Goal: Task Accomplishment & Management: Manage account settings

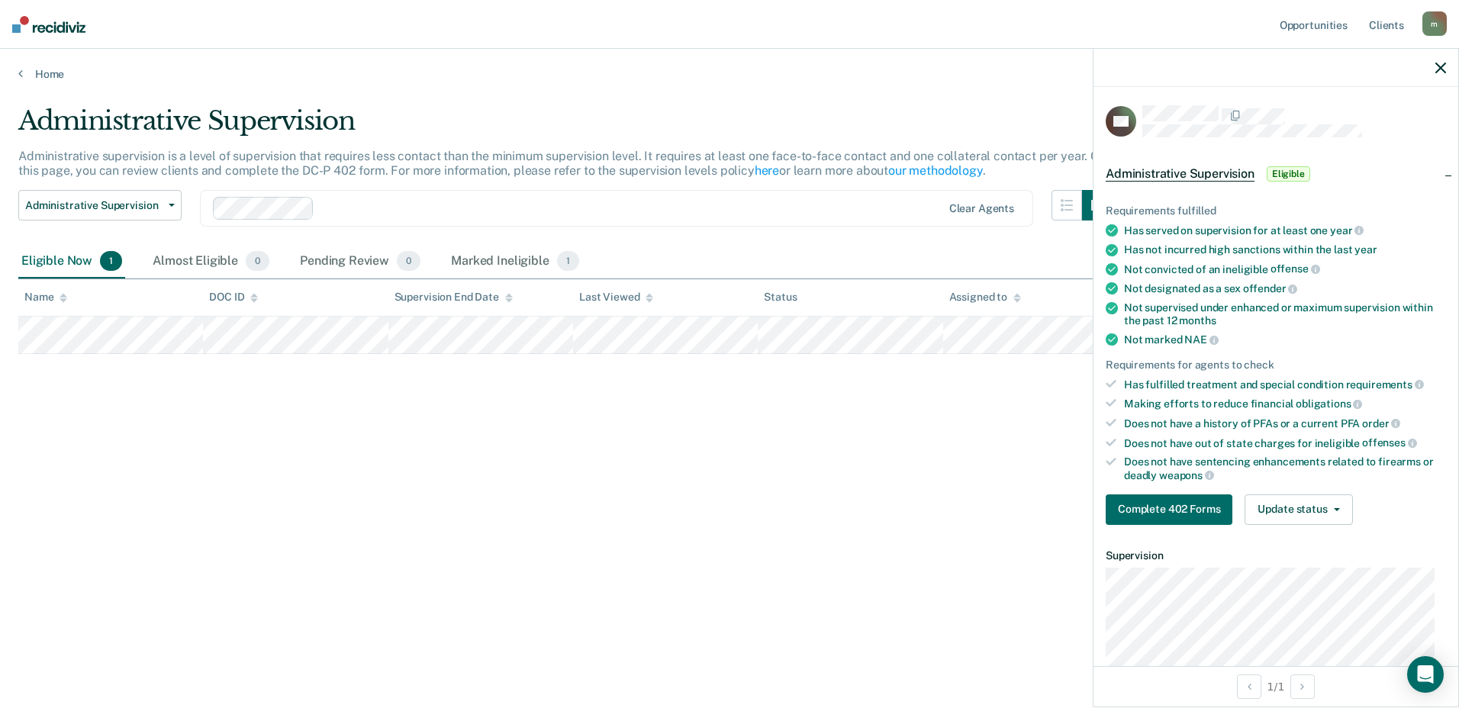
scroll to position [137, 0]
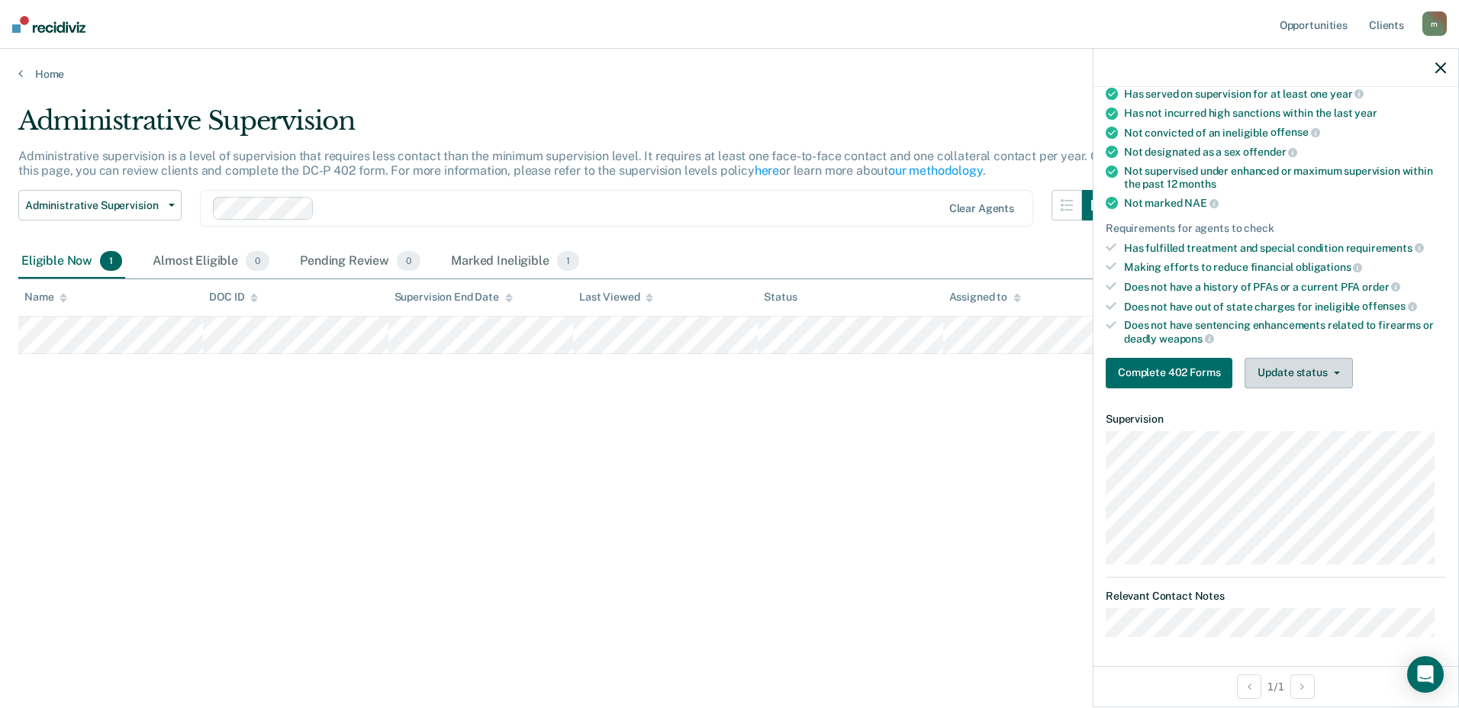
click at [1327, 379] on button "Update status" at bounding box center [1299, 373] width 108 height 31
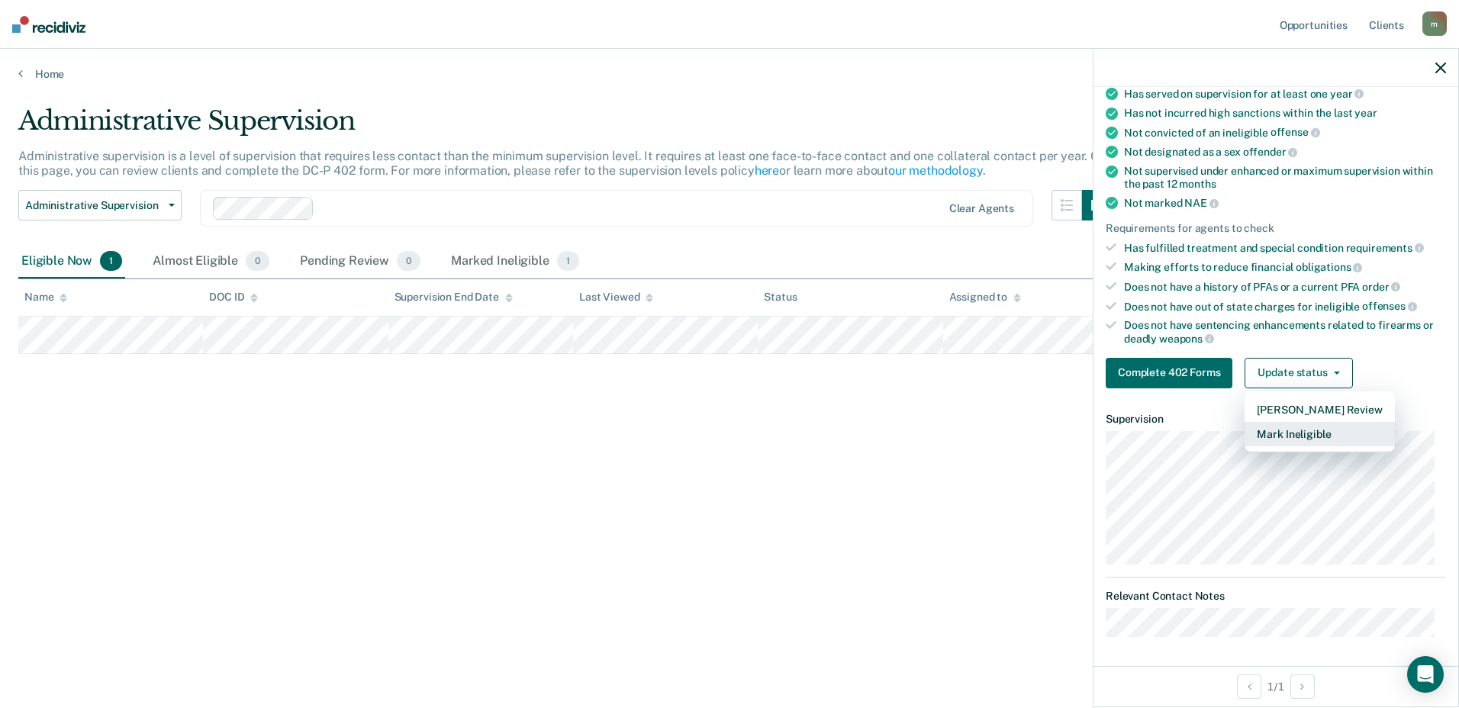
click at [1315, 427] on button "Mark Ineligible" at bounding box center [1320, 434] width 150 height 24
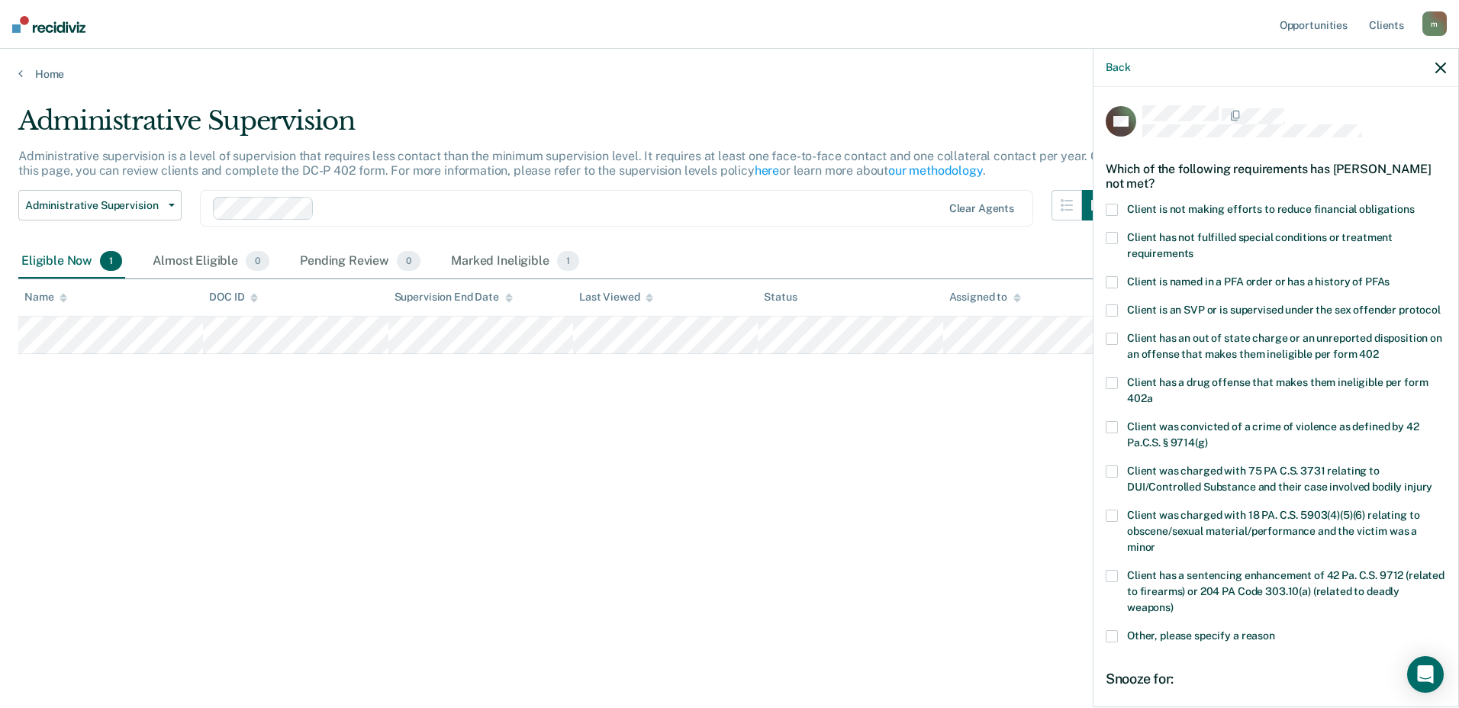
scroll to position [76, 0]
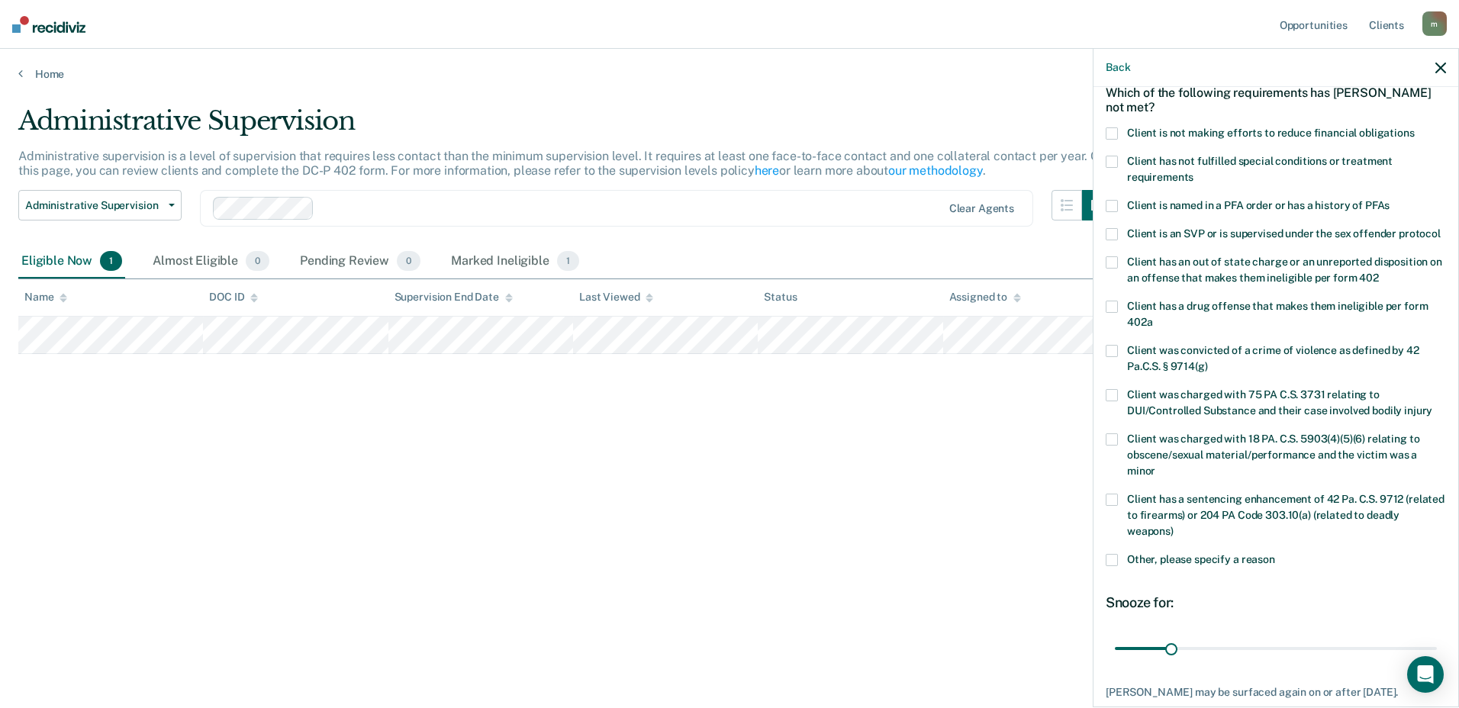
click at [1112, 566] on span at bounding box center [1112, 560] width 12 height 12
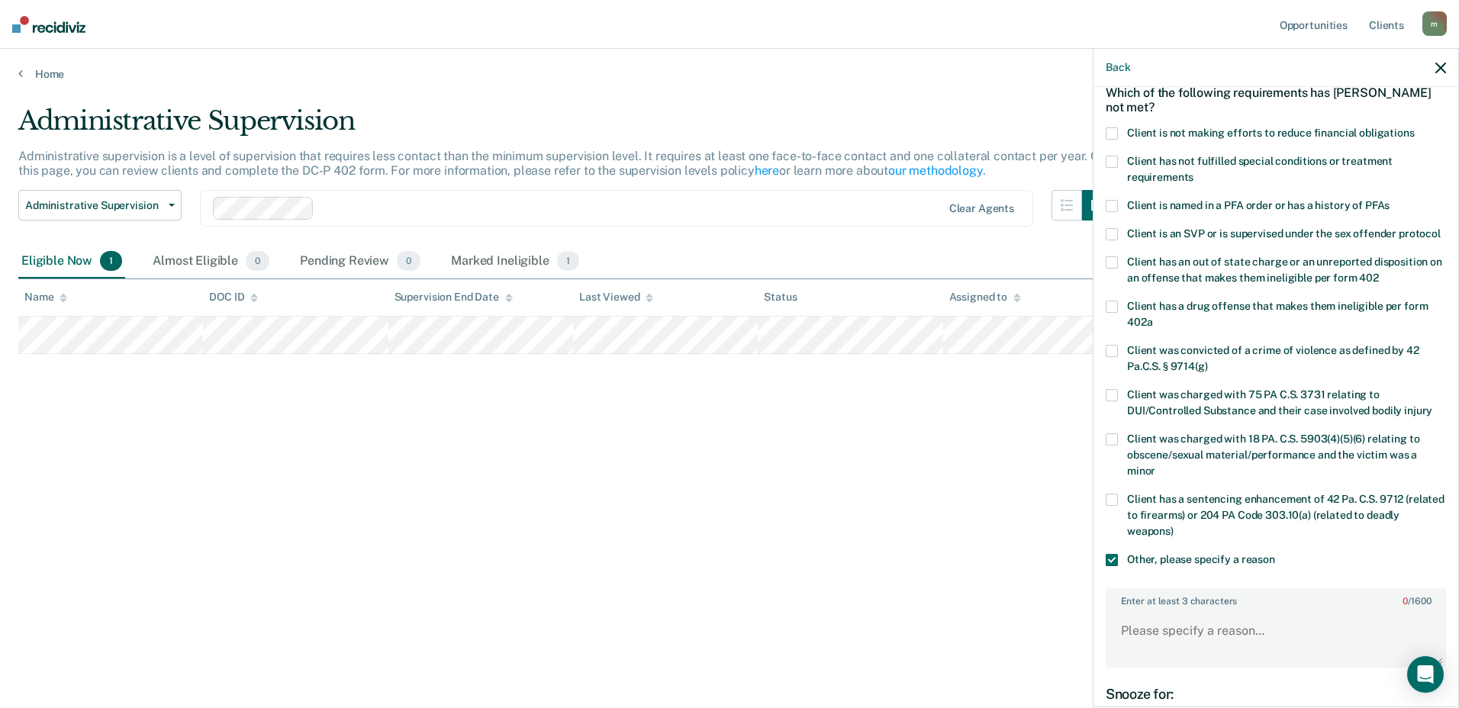
scroll to position [274, 0]
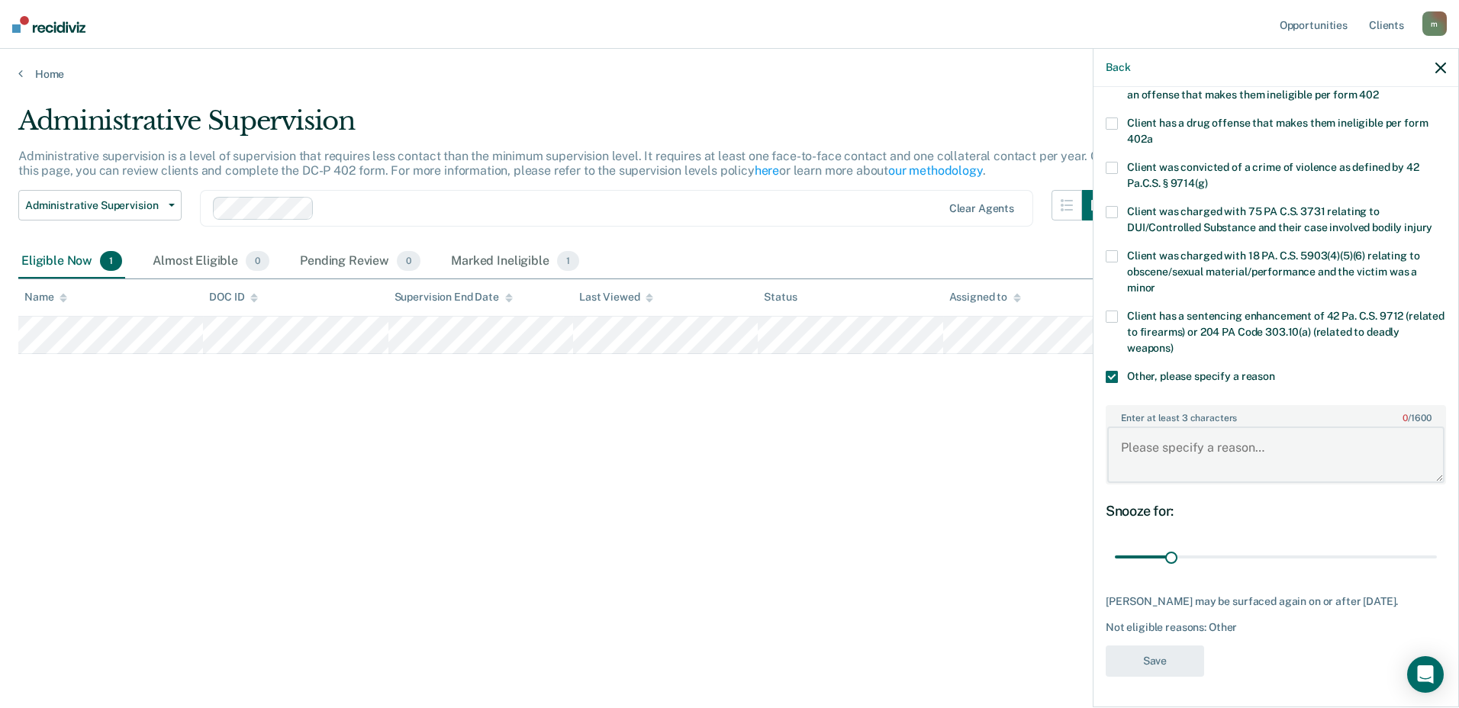
click at [1193, 450] on textarea "Enter at least 3 characters 0 / 1600" at bounding box center [1275, 455] width 337 height 56
type textarea "supervision terminated by the sending state"
click at [1201, 656] on button "Save" at bounding box center [1155, 661] width 98 height 31
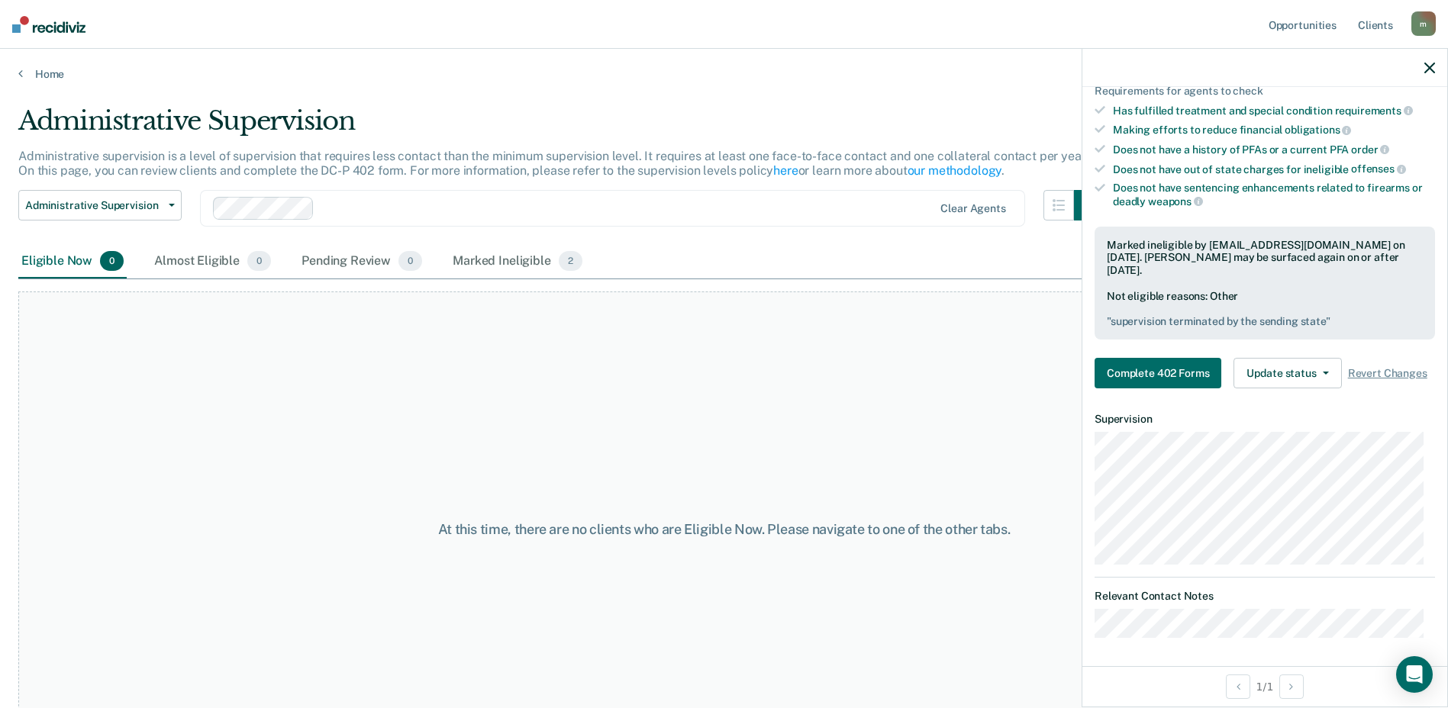
click at [1427, 71] on icon "button" at bounding box center [1429, 68] width 11 height 11
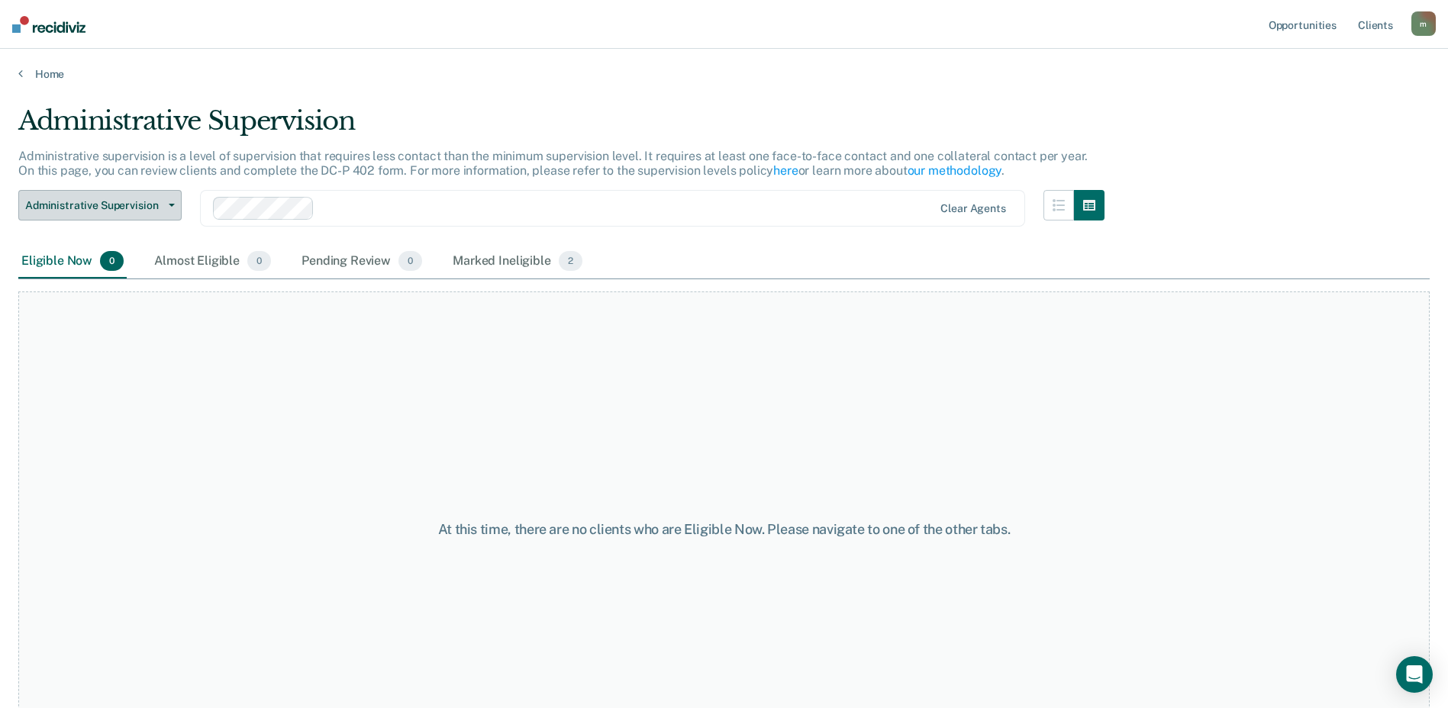
click at [102, 214] on button "Administrative Supervision" at bounding box center [99, 205] width 163 height 31
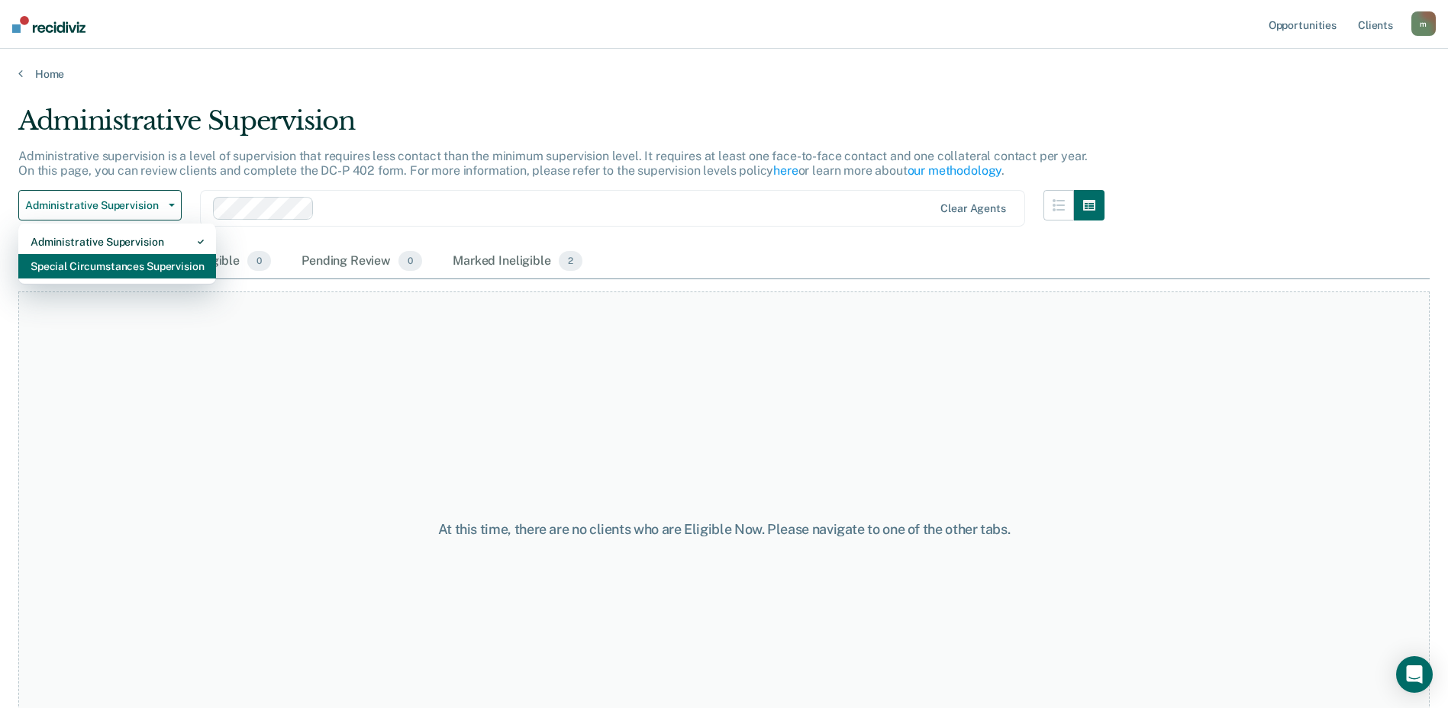
click at [98, 269] on div "Special Circumstances Supervision" at bounding box center [117, 266] width 173 height 24
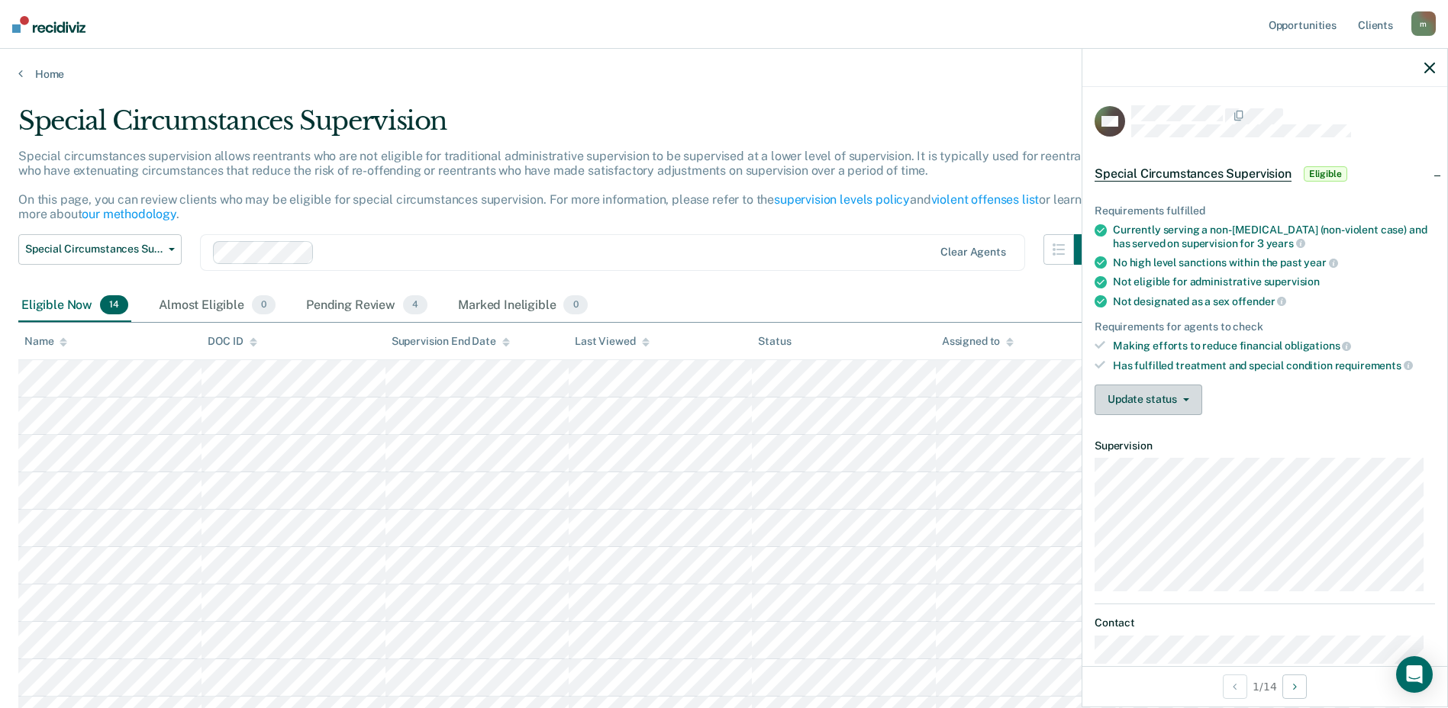
click at [1158, 388] on button "Update status" at bounding box center [1149, 400] width 108 height 31
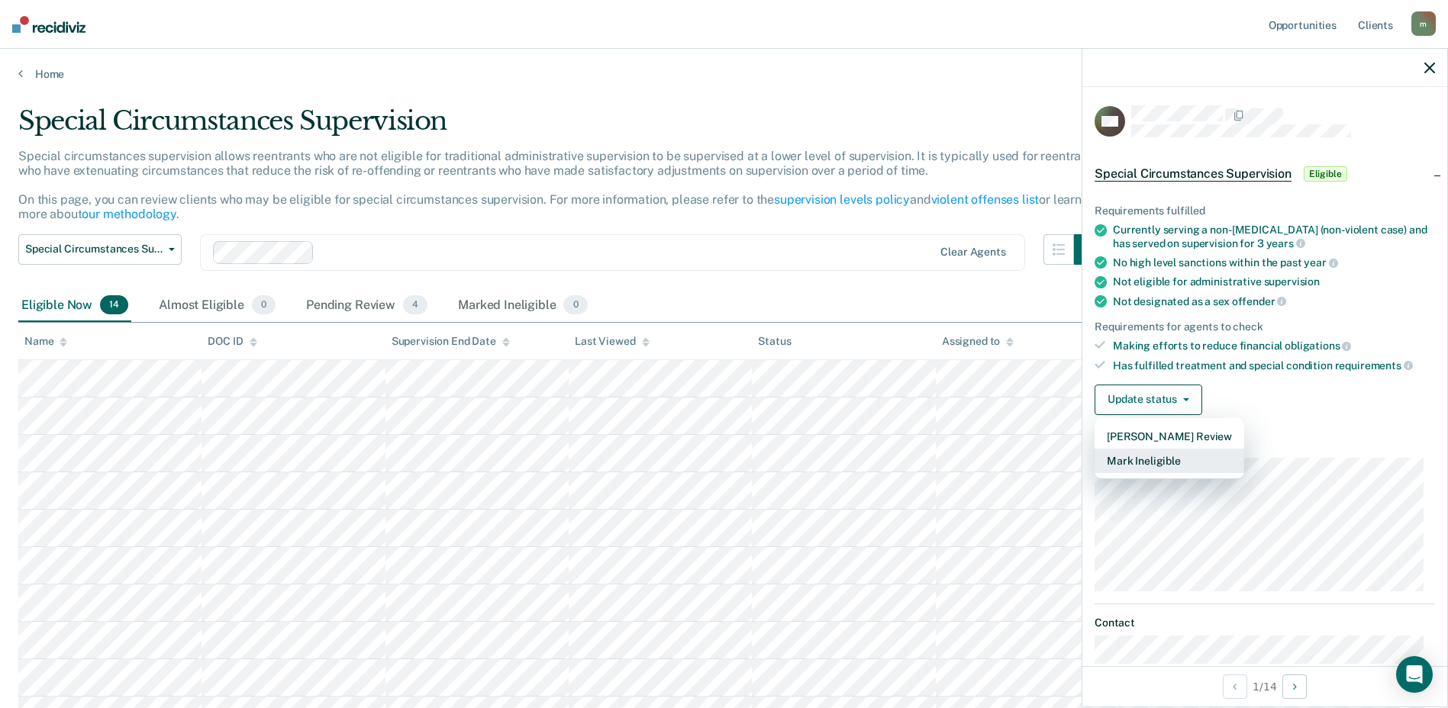
click at [1169, 454] on button "Mark Ineligible" at bounding box center [1170, 461] width 150 height 24
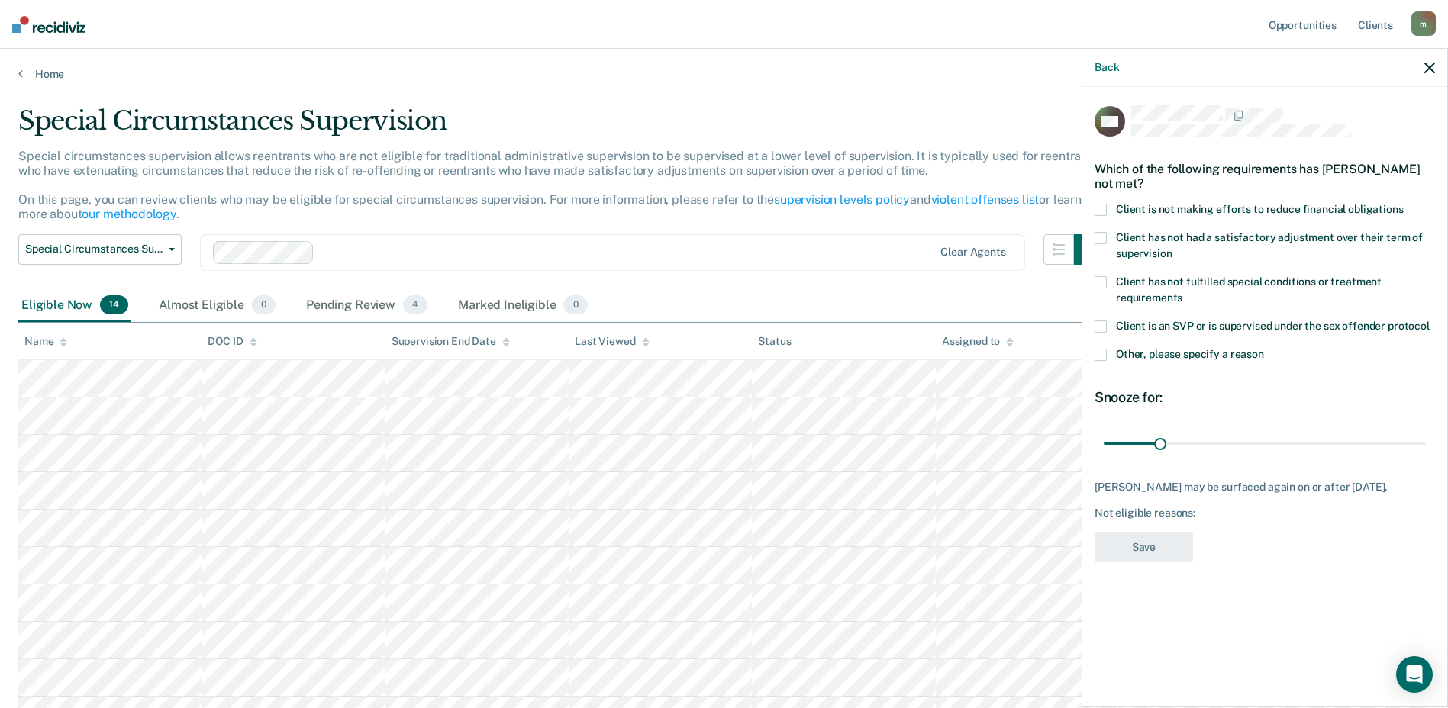
click at [1102, 206] on span at bounding box center [1101, 210] width 12 height 12
click at [1146, 543] on button "Save" at bounding box center [1144, 547] width 98 height 31
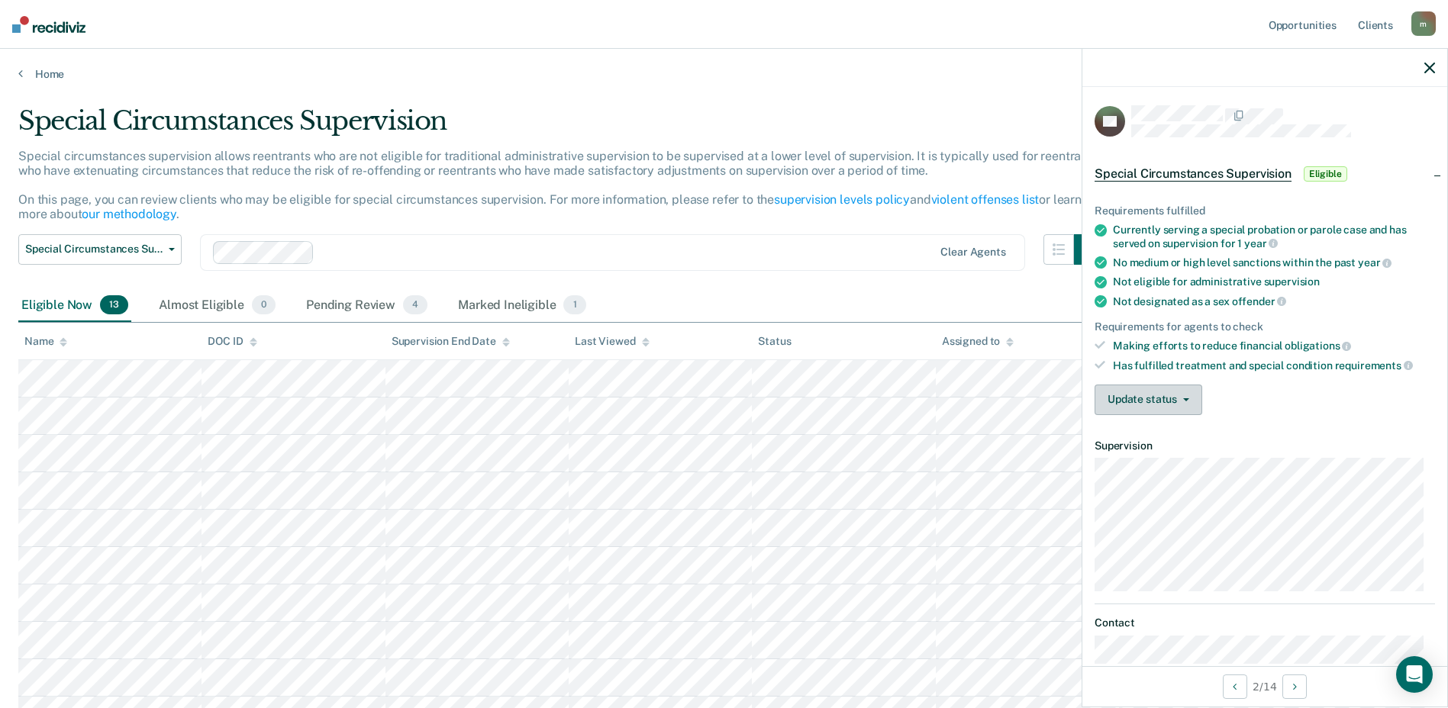
click at [1164, 392] on button "Update status" at bounding box center [1149, 400] width 108 height 31
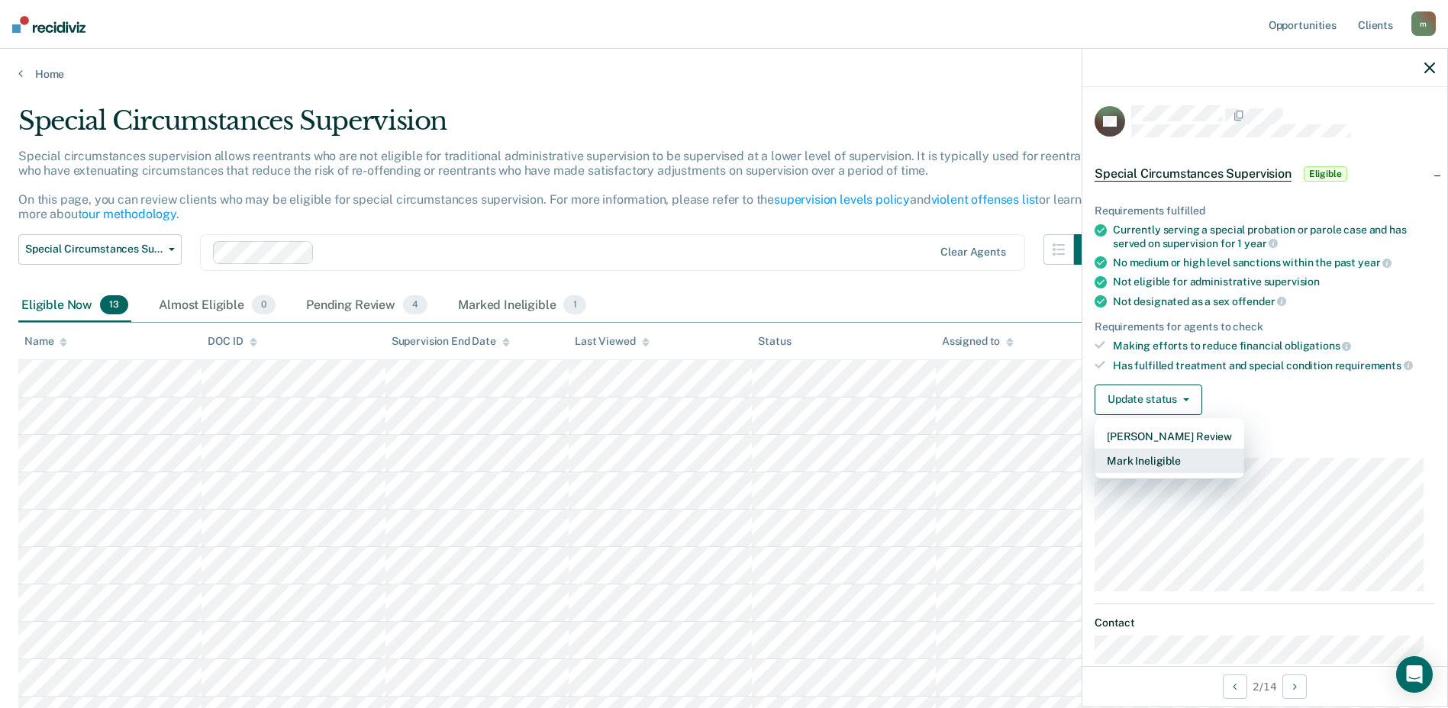
click at [1176, 460] on button "Mark Ineligible" at bounding box center [1170, 461] width 150 height 24
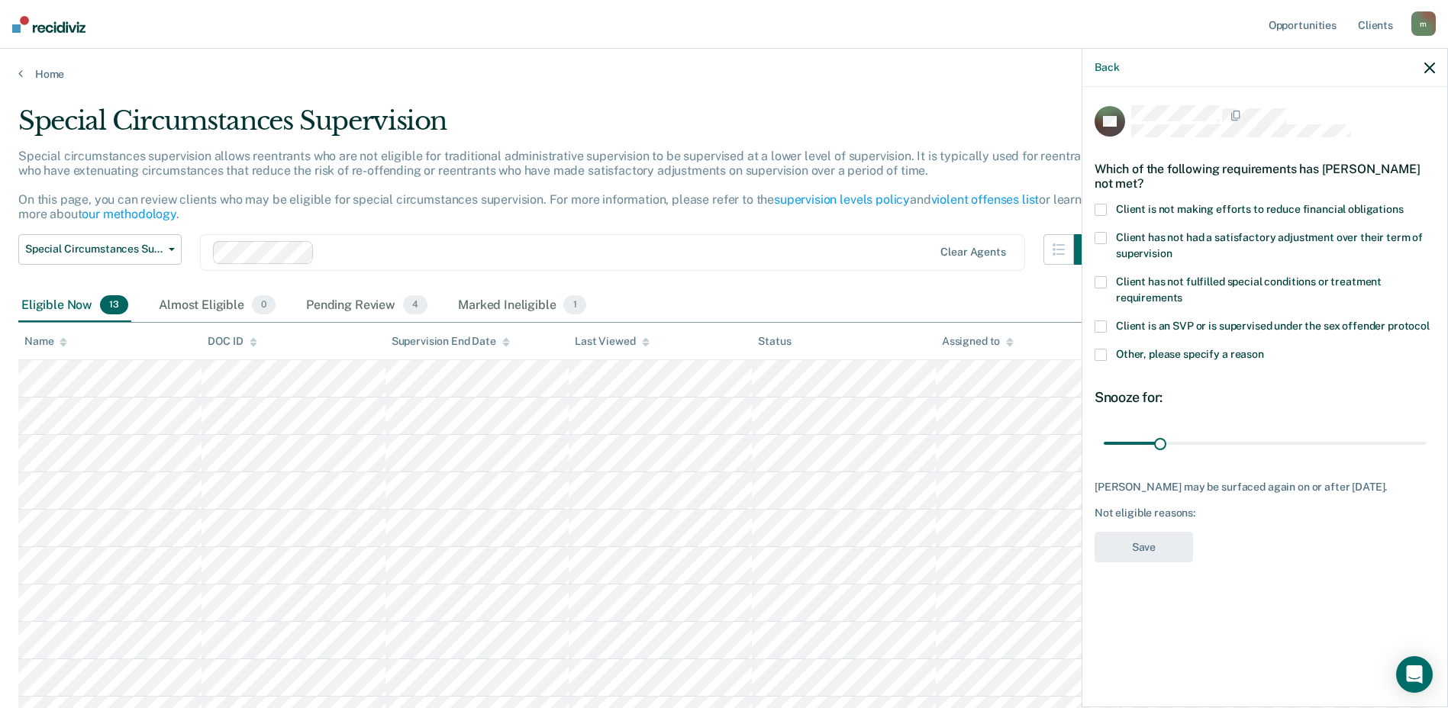
click at [1101, 208] on span at bounding box center [1101, 210] width 12 height 12
click at [1185, 537] on button "Save" at bounding box center [1144, 547] width 98 height 31
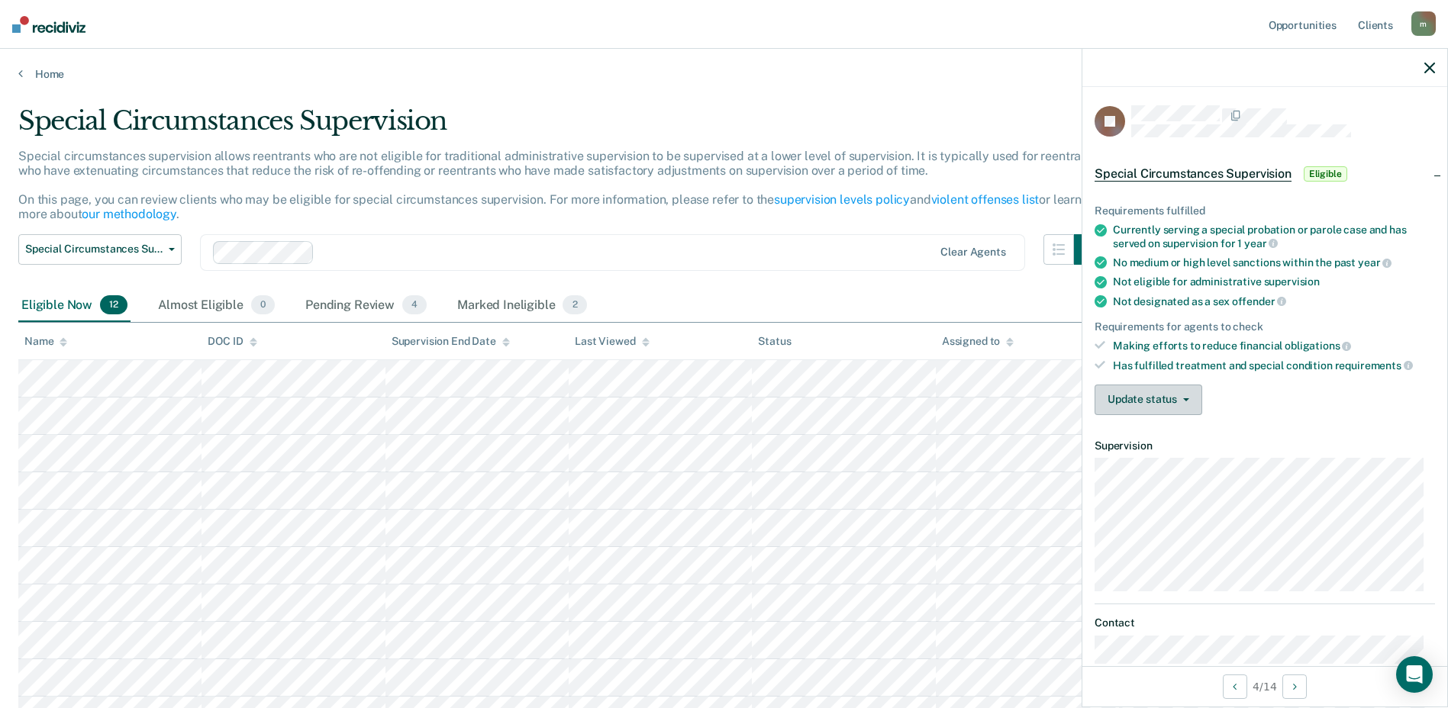
click at [1150, 401] on button "Update status" at bounding box center [1149, 400] width 108 height 31
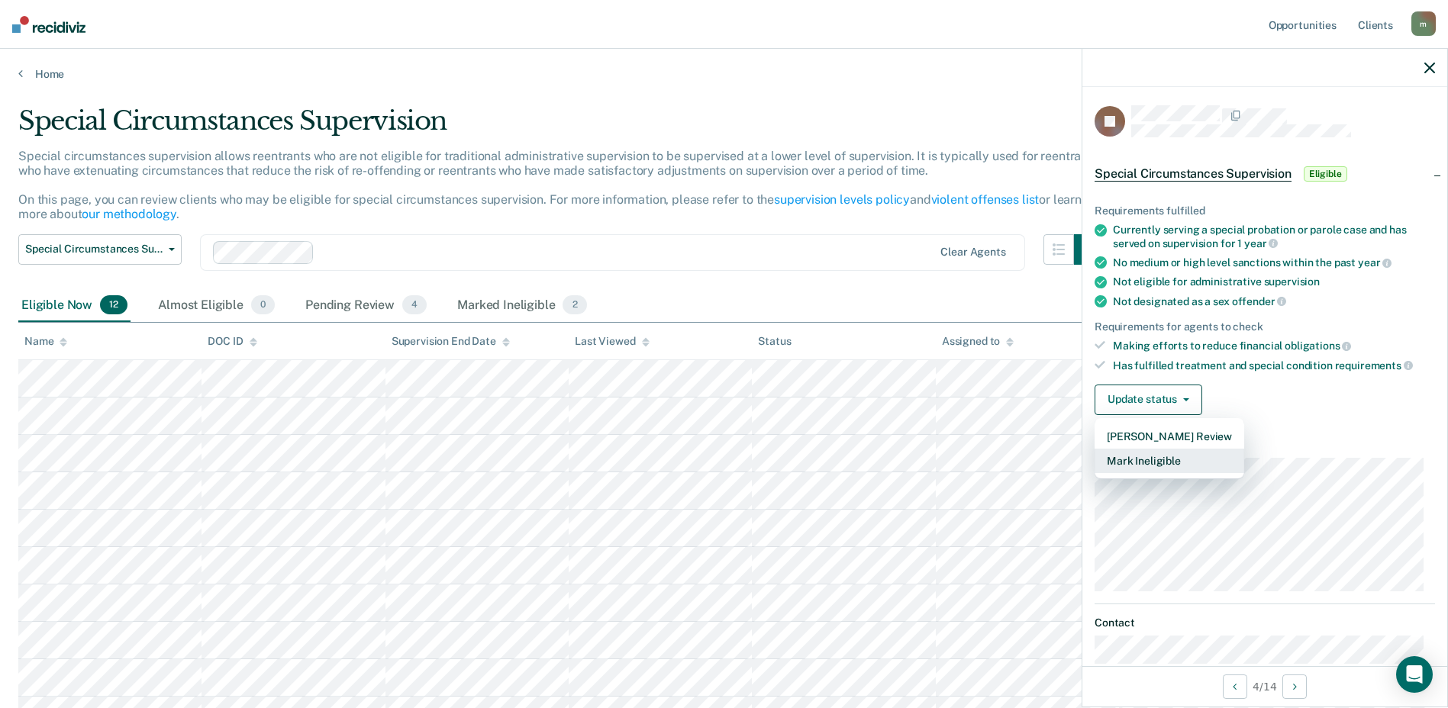
click at [1152, 458] on button "Mark Ineligible" at bounding box center [1170, 461] width 150 height 24
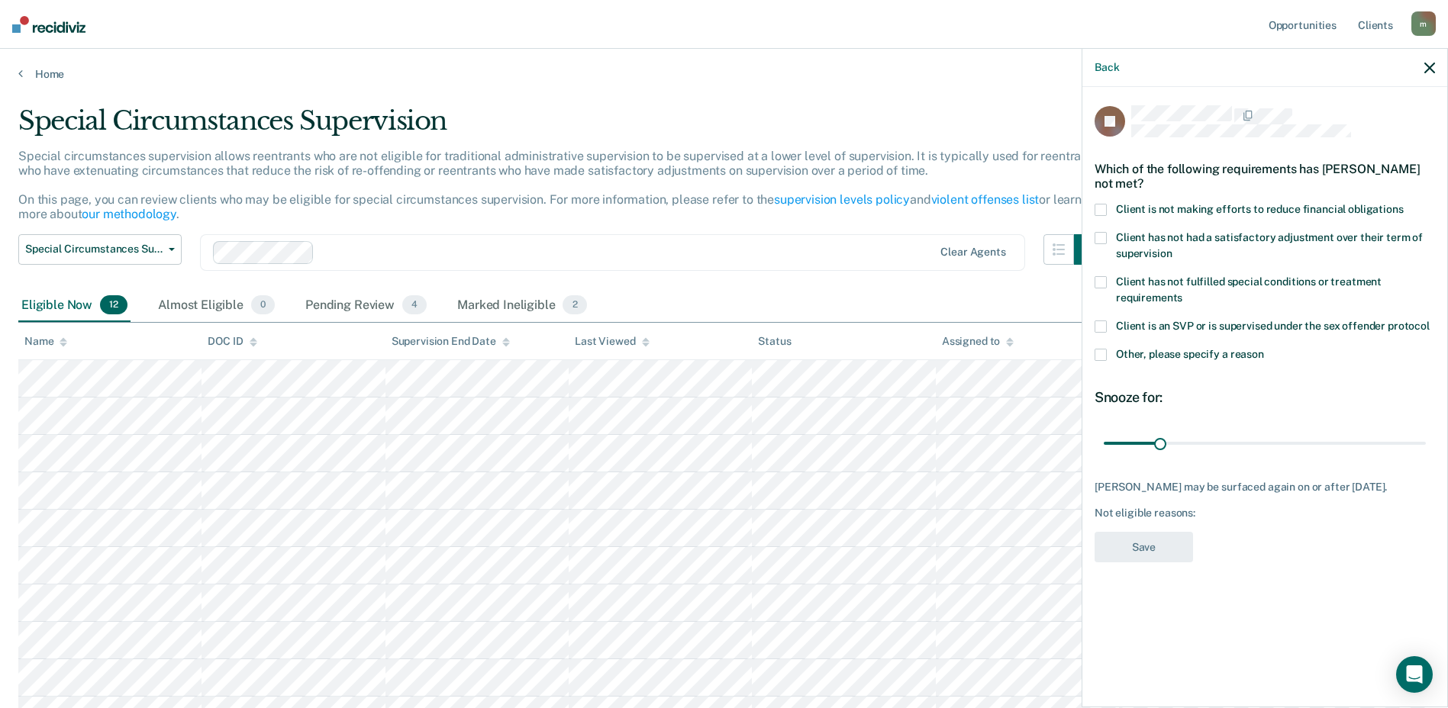
click at [1101, 207] on span at bounding box center [1101, 210] width 12 height 12
drag, startPoint x: 1127, startPoint y: 547, endPoint x: 1287, endPoint y: 372, distance: 237.7
click at [1287, 372] on div "KJ Which of the following requirements has [PERSON_NAME] not met? Client is not…" at bounding box center [1265, 338] width 340 height 467
click at [1171, 541] on button "Save" at bounding box center [1144, 547] width 98 height 31
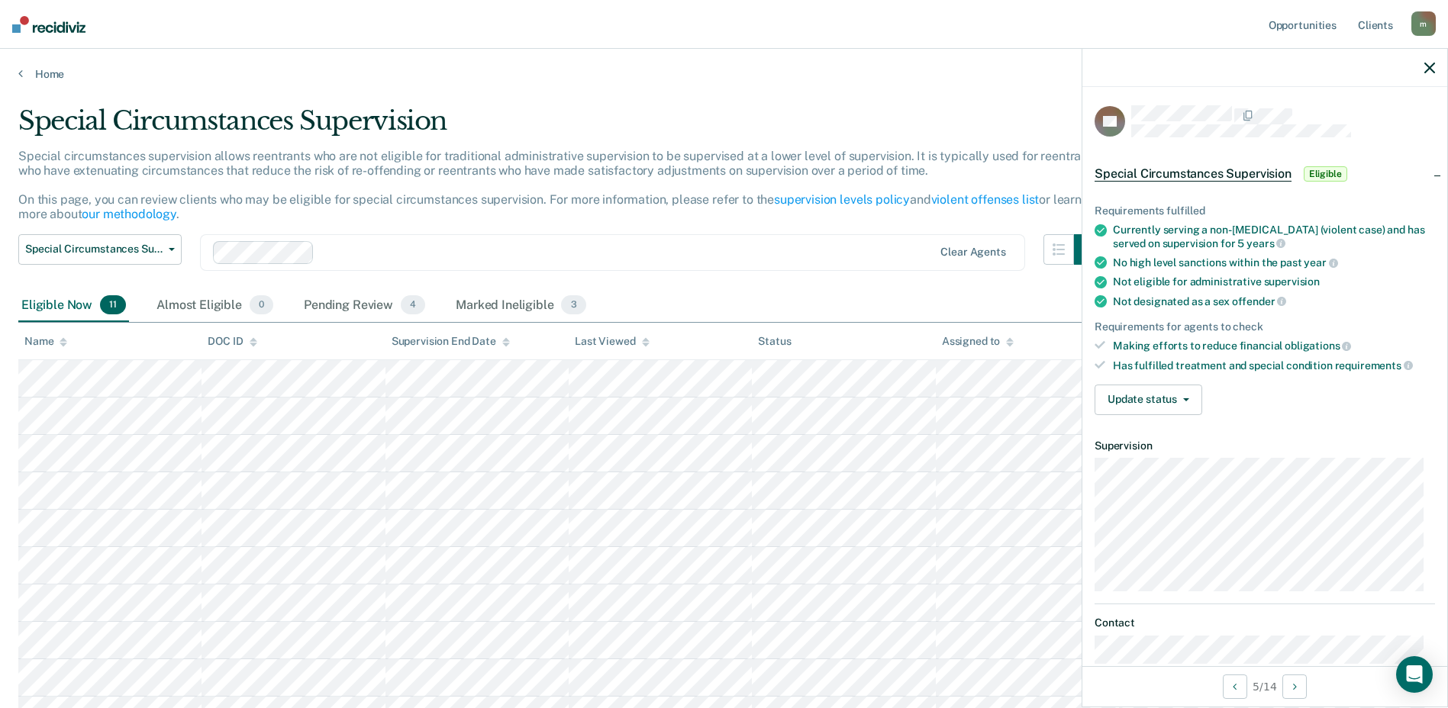
click at [1145, 414] on div "Requirements fulfilled Currently serving a non-[MEDICAL_DATA] (violent case) an…" at bounding box center [1264, 303] width 365 height 247
click at [1146, 403] on button "Update status" at bounding box center [1149, 400] width 108 height 31
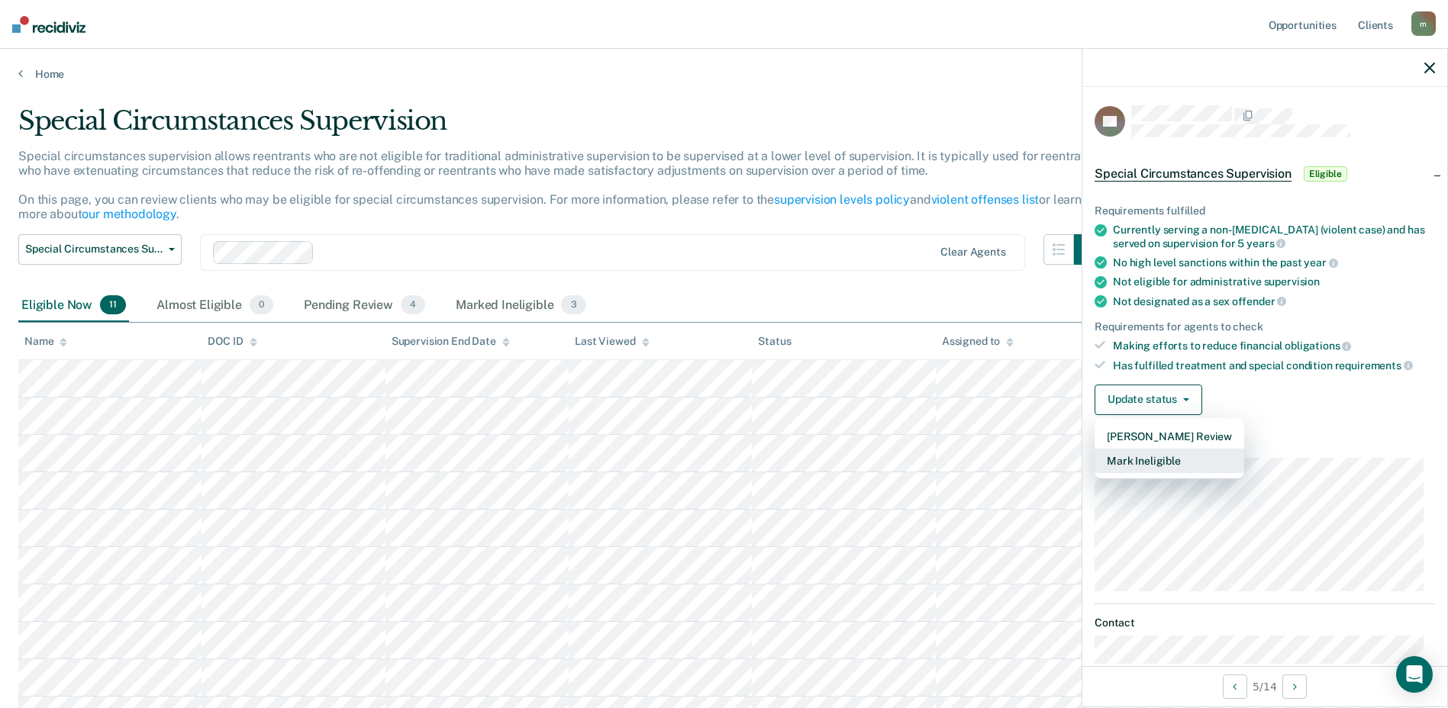
click at [1175, 457] on button "Mark Ineligible" at bounding box center [1170, 461] width 150 height 24
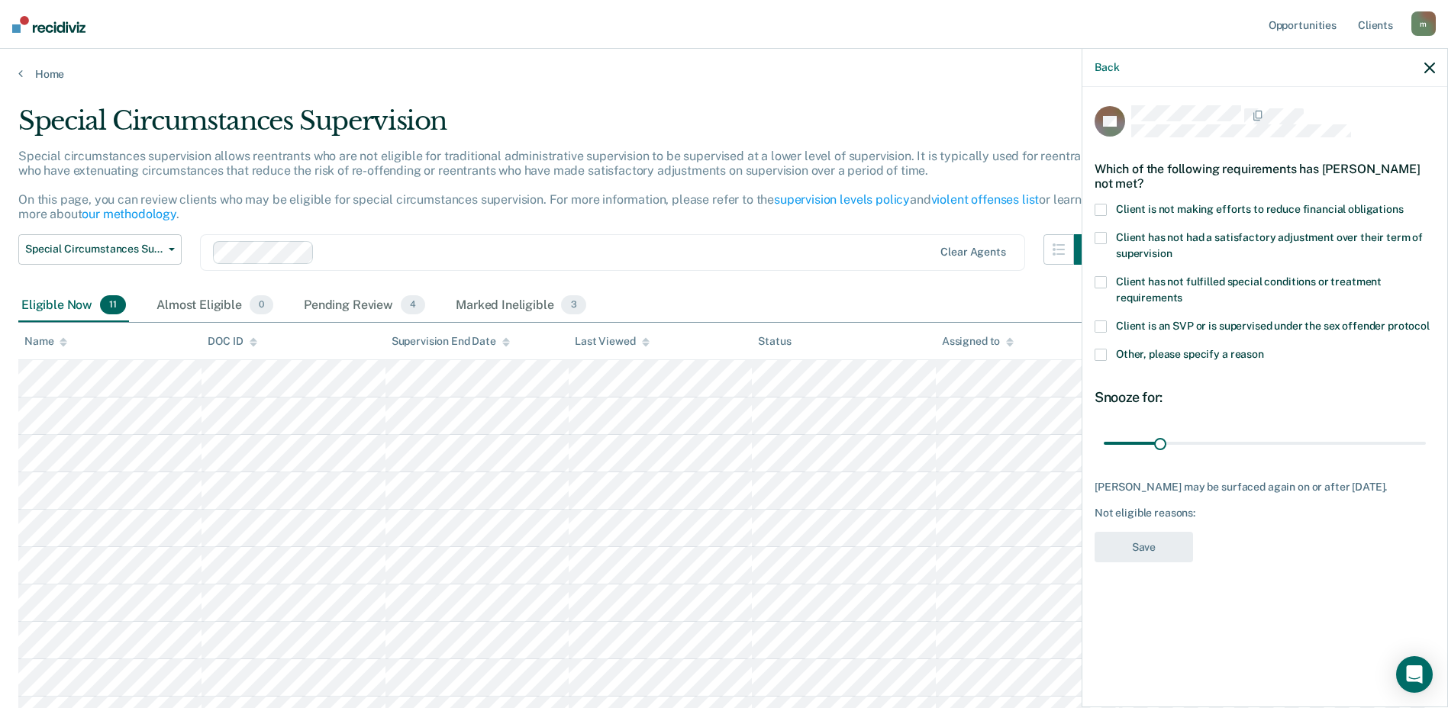
click at [1103, 235] on span at bounding box center [1101, 238] width 12 height 12
click at [1162, 550] on button "Save" at bounding box center [1144, 547] width 98 height 31
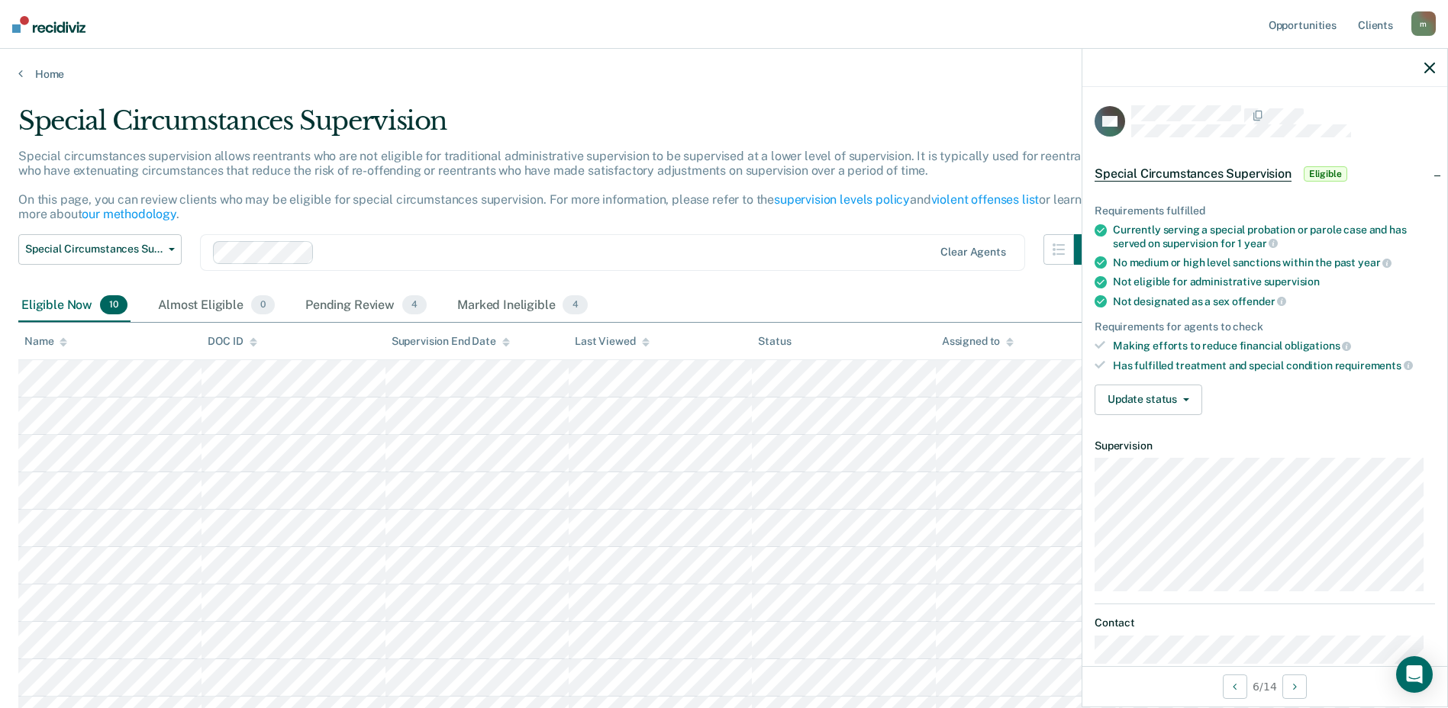
click at [1327, 169] on span "Eligible" at bounding box center [1326, 173] width 44 height 15
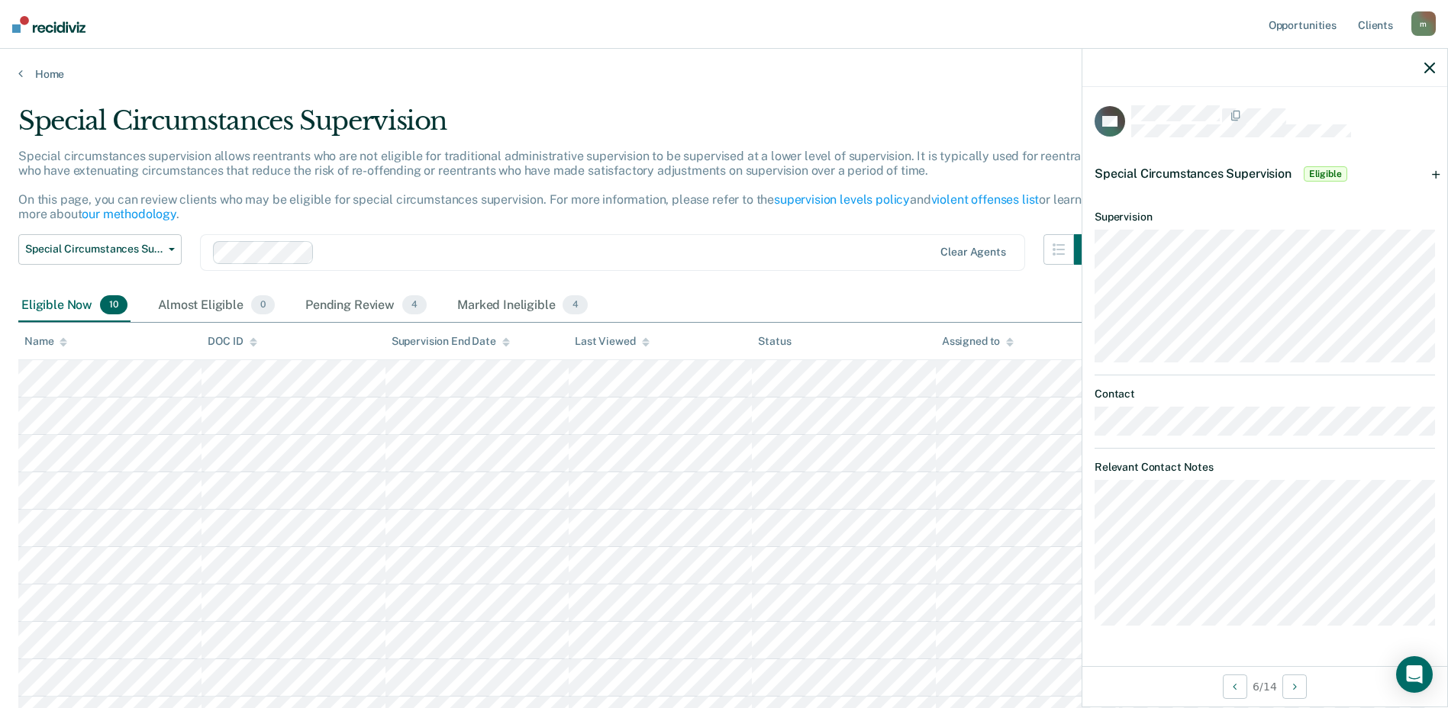
click at [1333, 172] on span "Eligible" at bounding box center [1326, 173] width 44 height 15
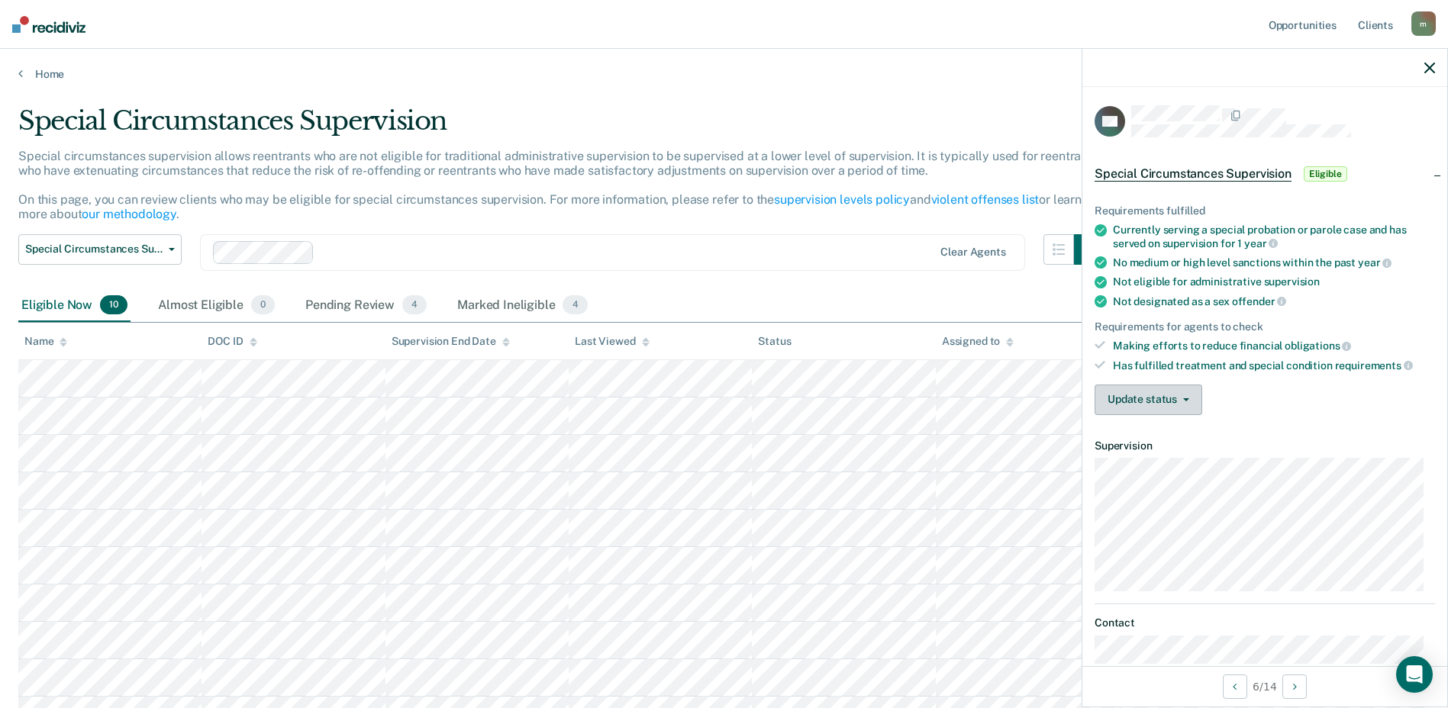
click at [1172, 393] on button "Update status" at bounding box center [1149, 400] width 108 height 31
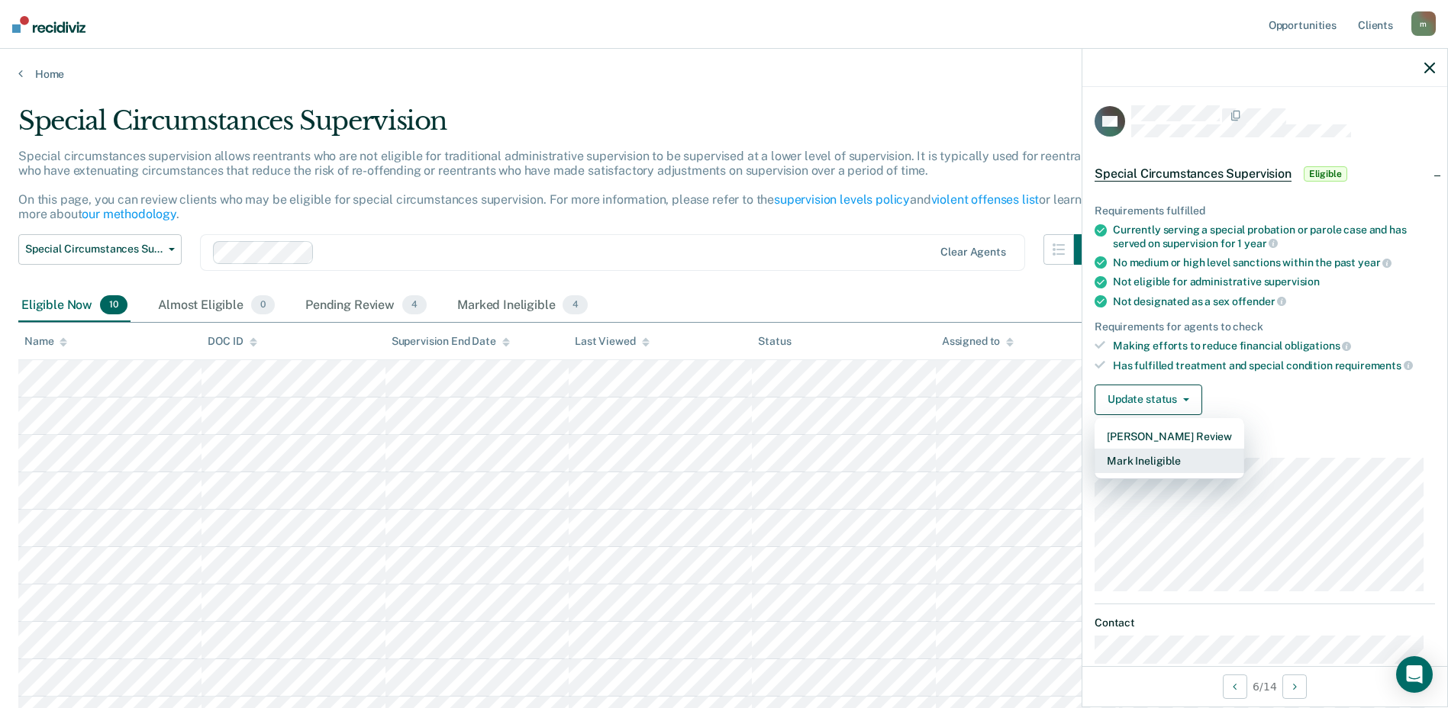
click at [1178, 463] on button "Mark Ineligible" at bounding box center [1170, 461] width 150 height 24
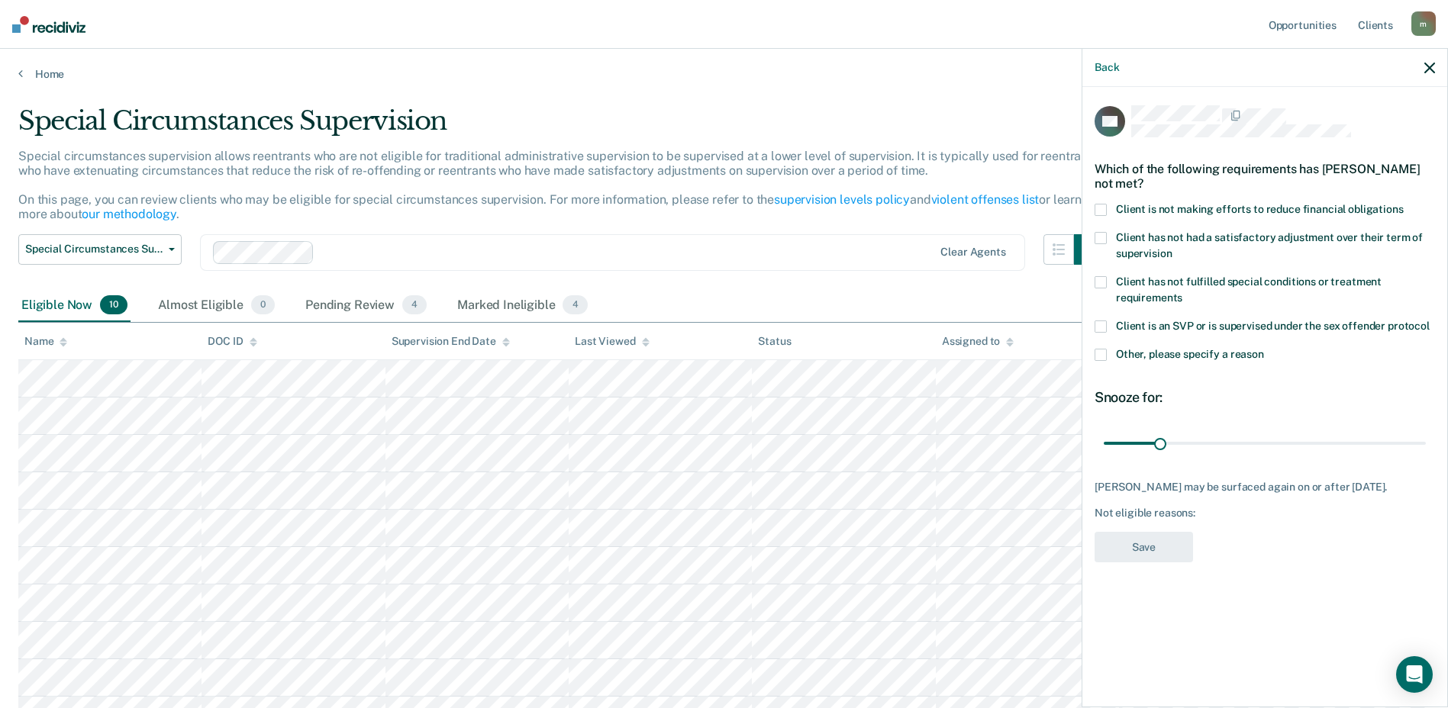
click at [1099, 205] on span at bounding box center [1101, 210] width 12 height 12
click at [1145, 545] on button "Save" at bounding box center [1144, 547] width 98 height 31
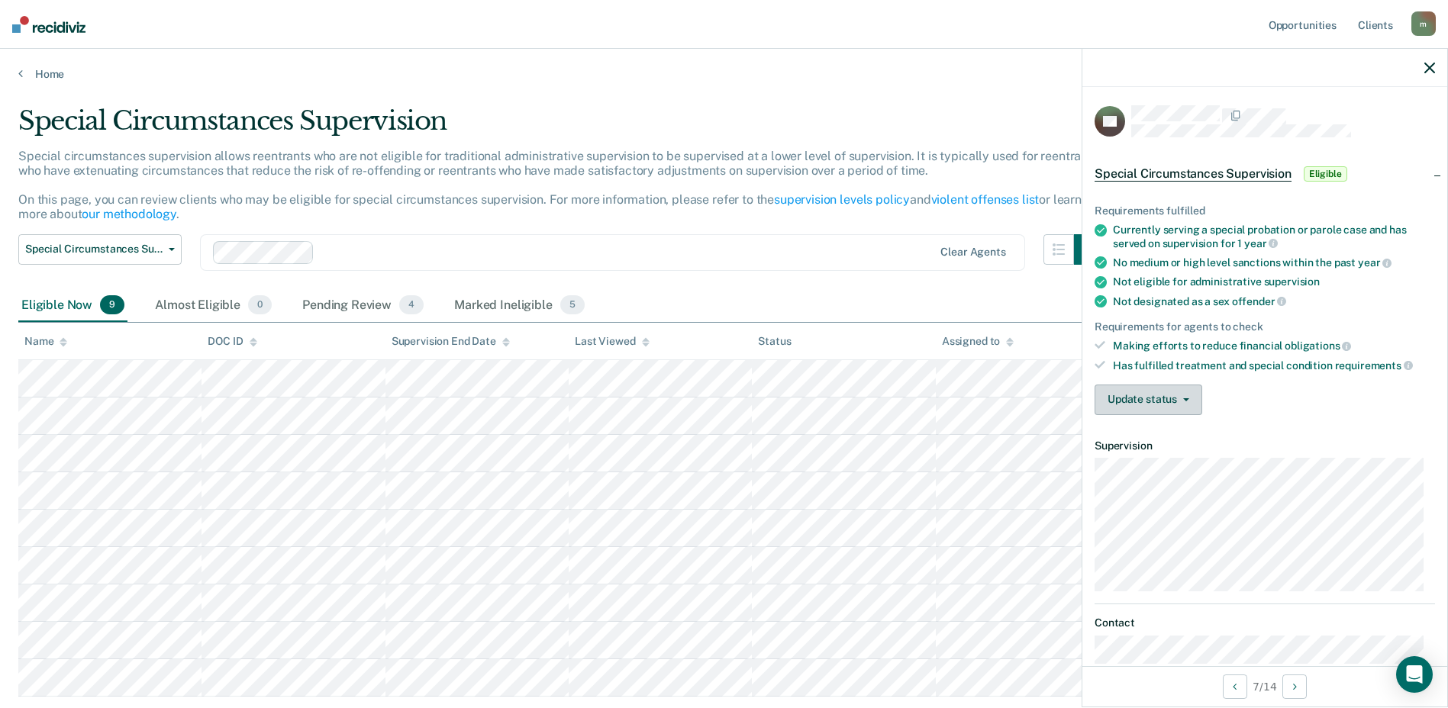
click at [1165, 395] on button "Update status" at bounding box center [1149, 400] width 108 height 31
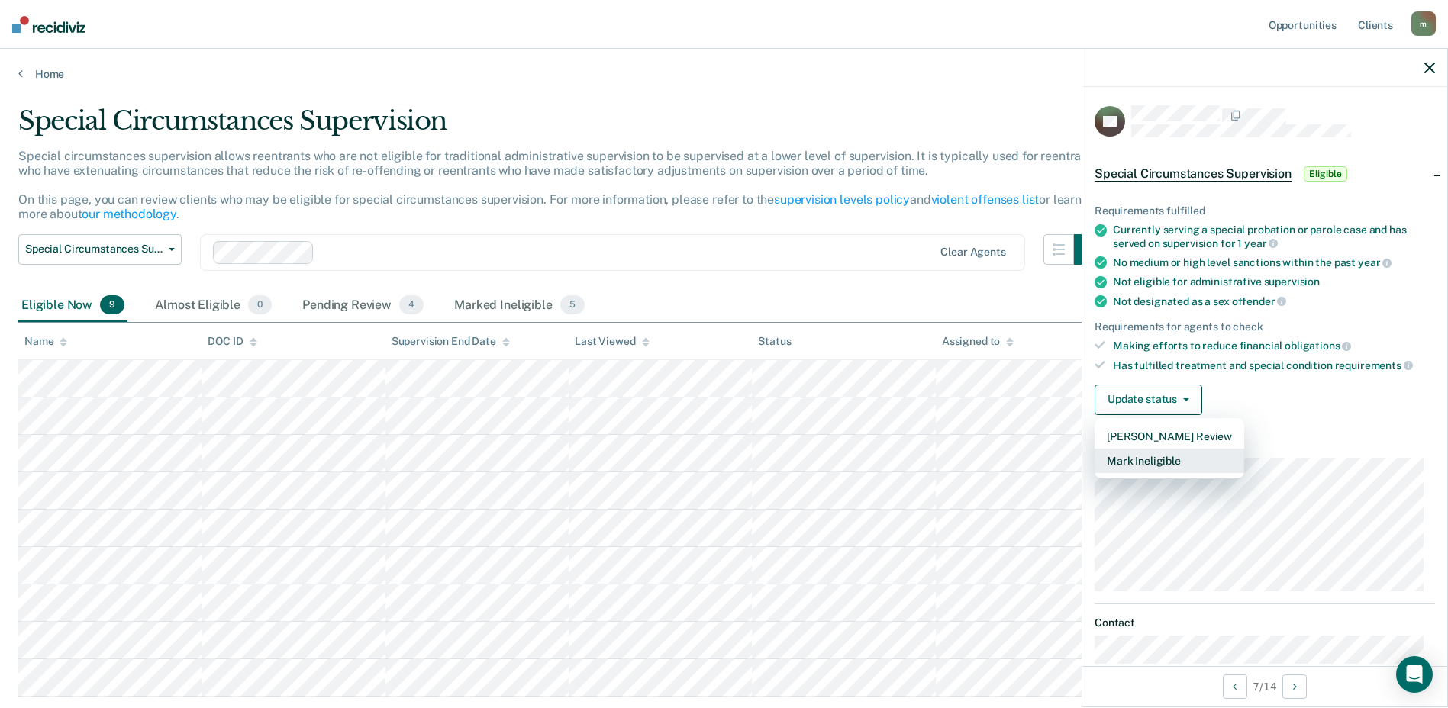
click at [1172, 460] on button "Mark Ineligible" at bounding box center [1170, 461] width 150 height 24
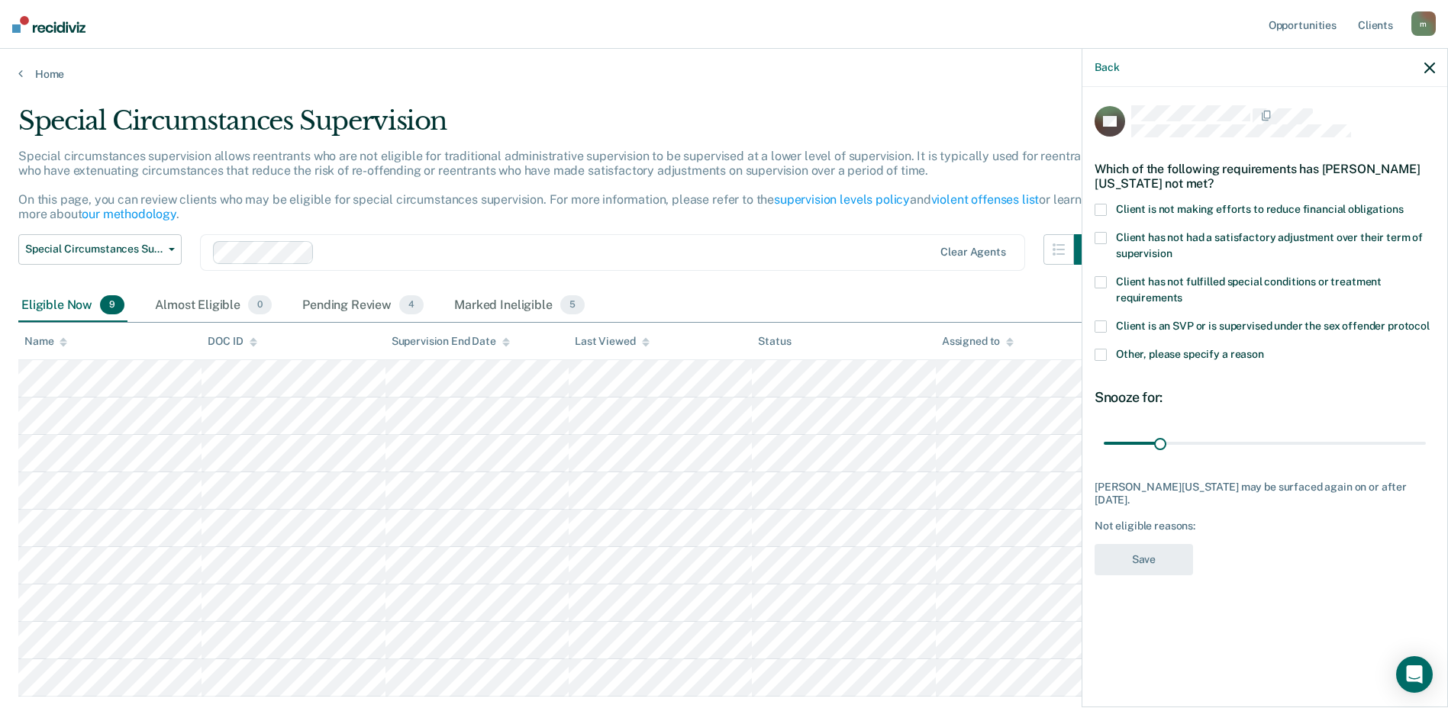
click at [1106, 204] on span at bounding box center [1101, 210] width 12 height 12
click at [1140, 556] on button "Save" at bounding box center [1144, 559] width 98 height 31
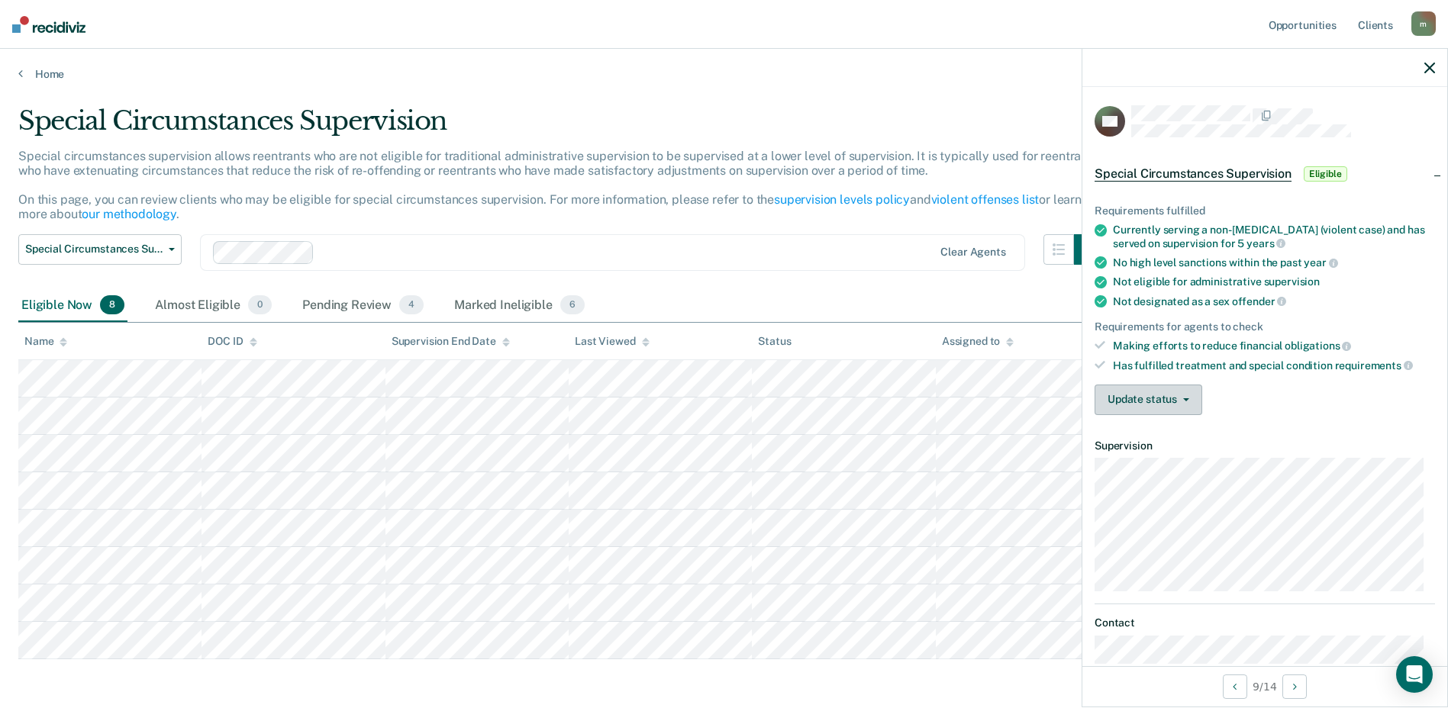
click at [1139, 399] on button "Update status" at bounding box center [1149, 400] width 108 height 31
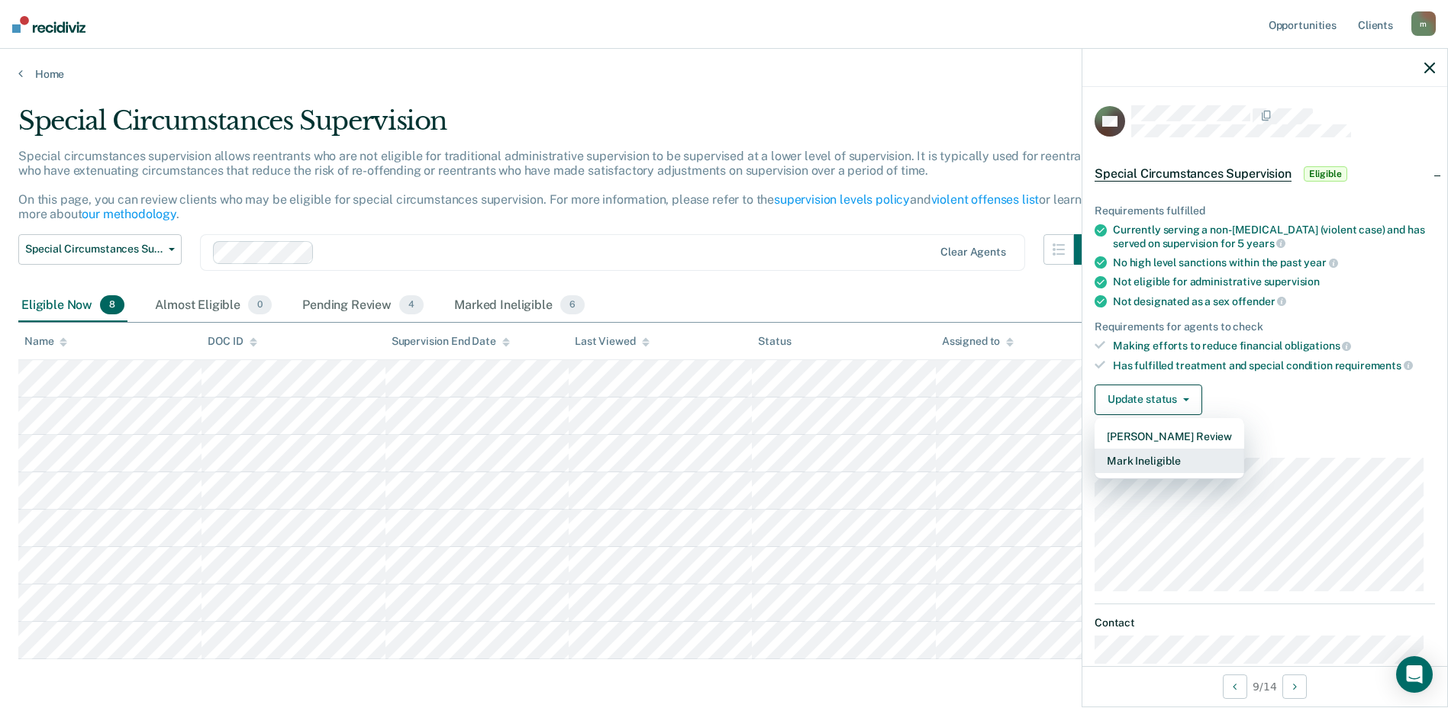
click at [1146, 449] on button "Mark Ineligible" at bounding box center [1170, 461] width 150 height 24
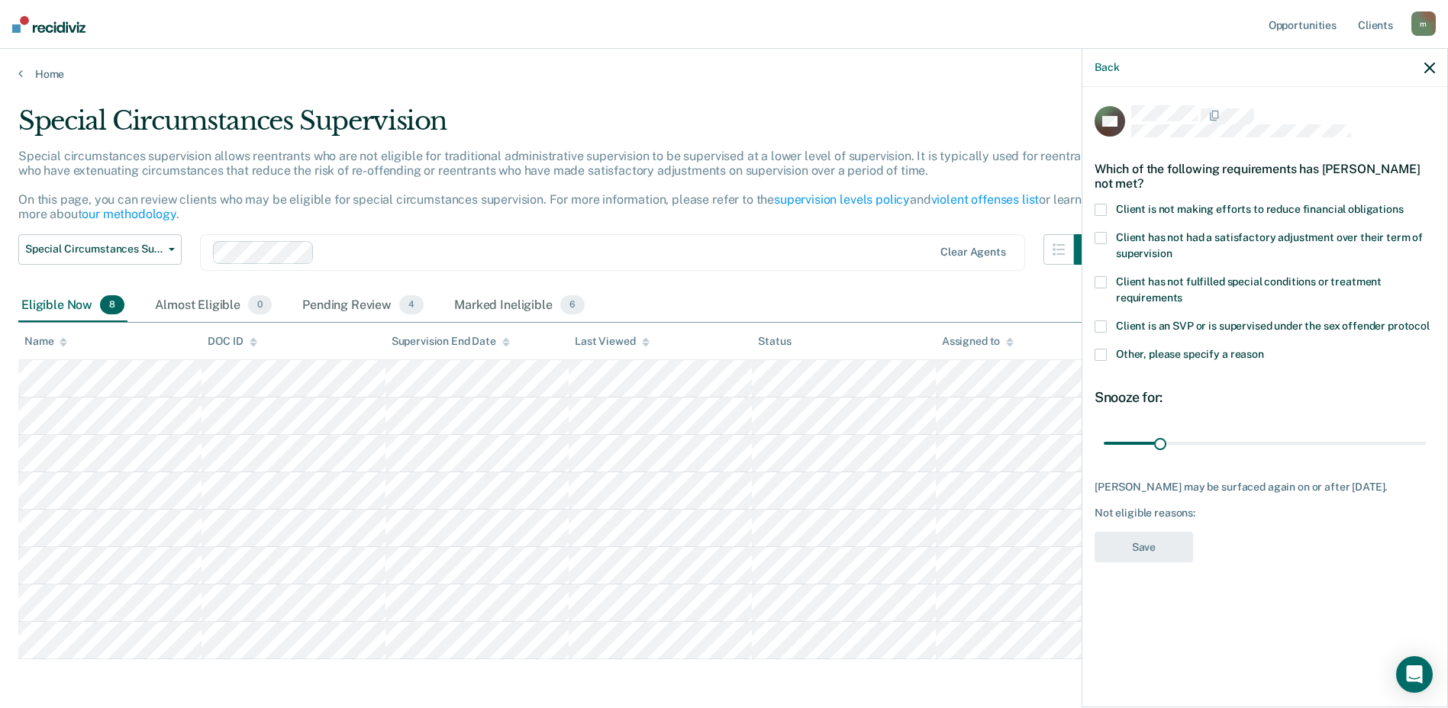
click at [1100, 183] on div "Which of the following requirements has [PERSON_NAME] not met?" at bounding box center [1265, 176] width 340 height 53
click at [1101, 204] on span at bounding box center [1101, 210] width 12 height 12
click at [1152, 532] on button "Save" at bounding box center [1144, 547] width 98 height 31
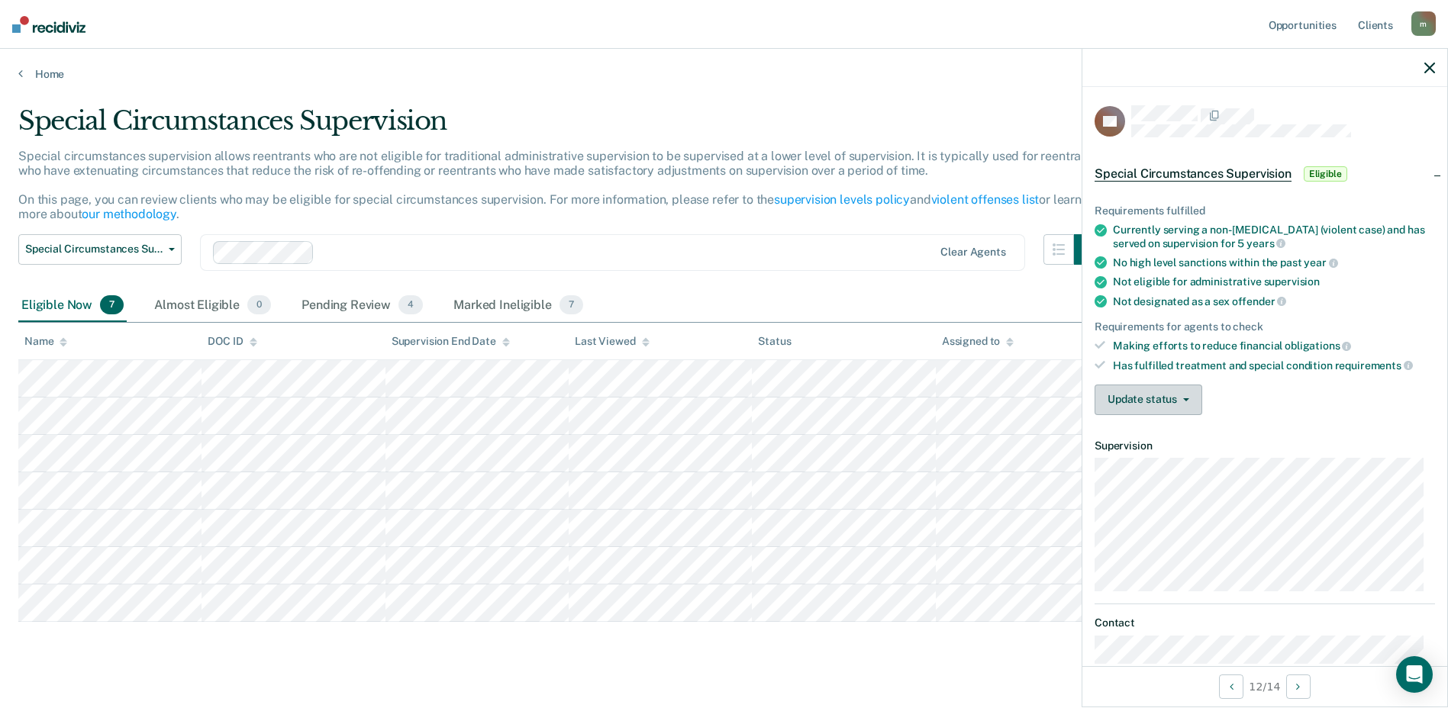
click at [1156, 392] on button "Update status" at bounding box center [1149, 400] width 108 height 31
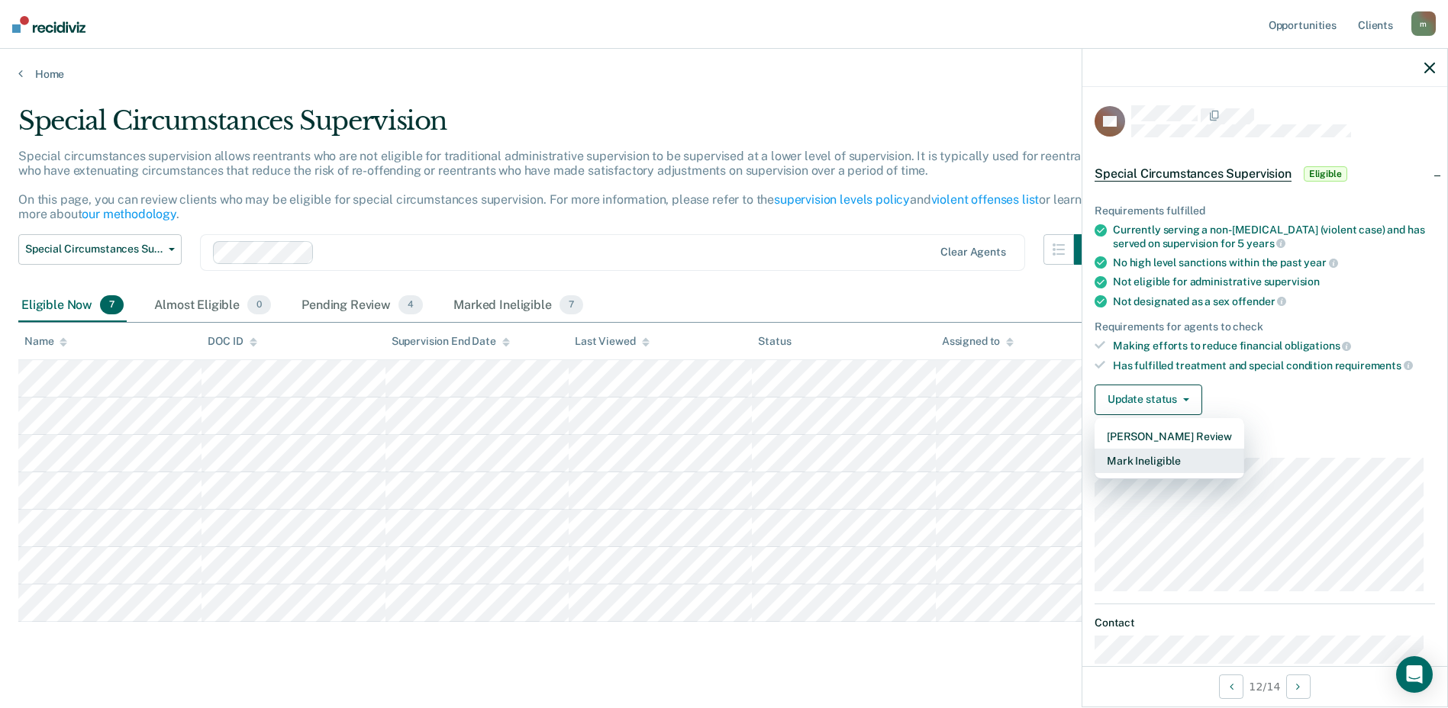
click at [1172, 461] on button "Mark Ineligible" at bounding box center [1170, 461] width 150 height 24
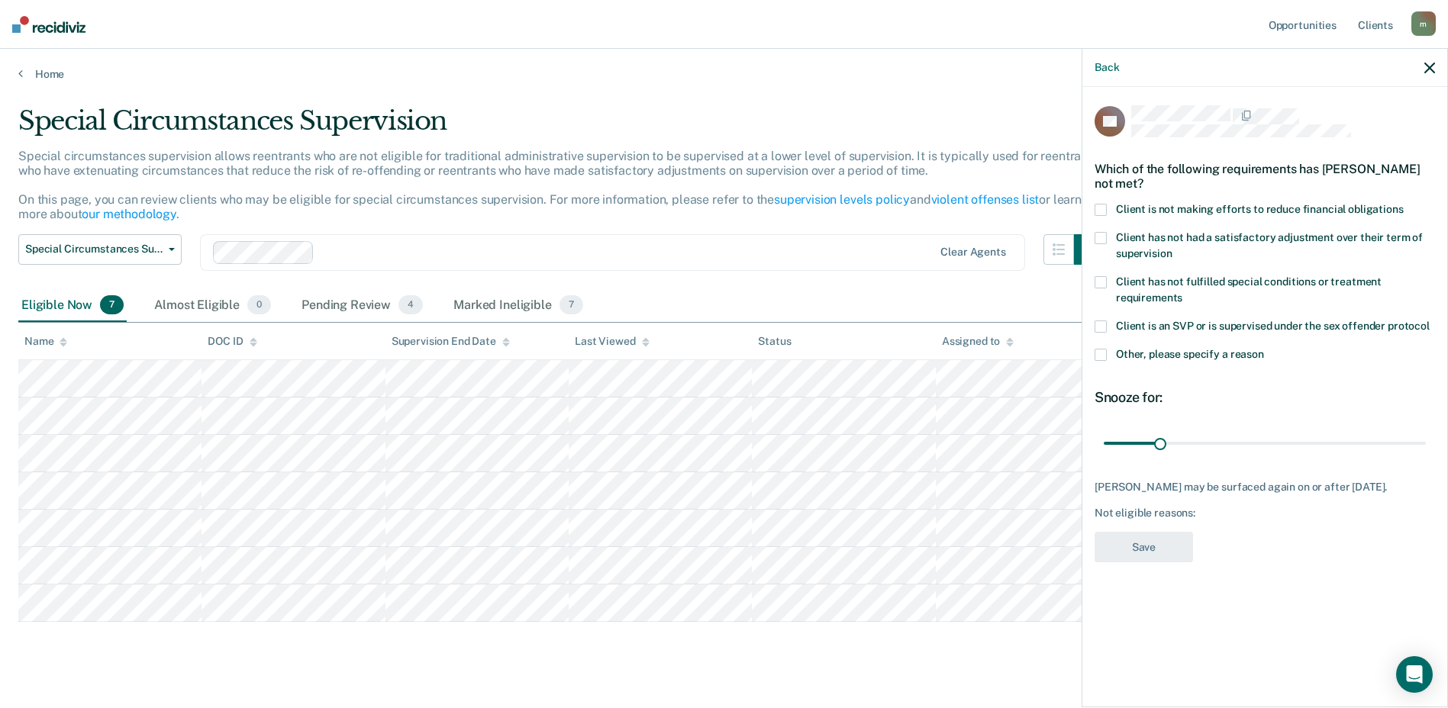
click at [1144, 212] on span "Client is not making efforts to reduce financial obligations" at bounding box center [1260, 209] width 288 height 12
click at [1156, 543] on button "Save" at bounding box center [1144, 547] width 98 height 31
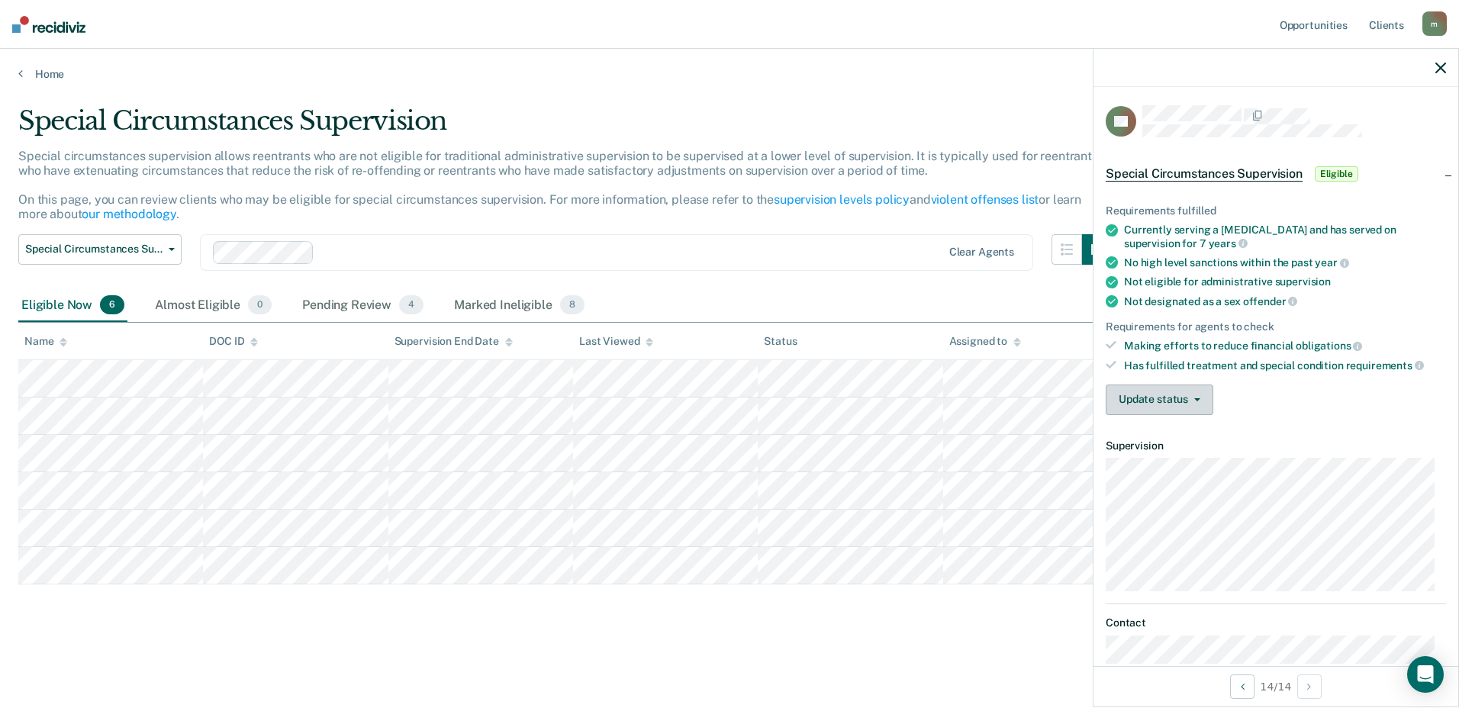
click at [1161, 388] on button "Update status" at bounding box center [1160, 400] width 108 height 31
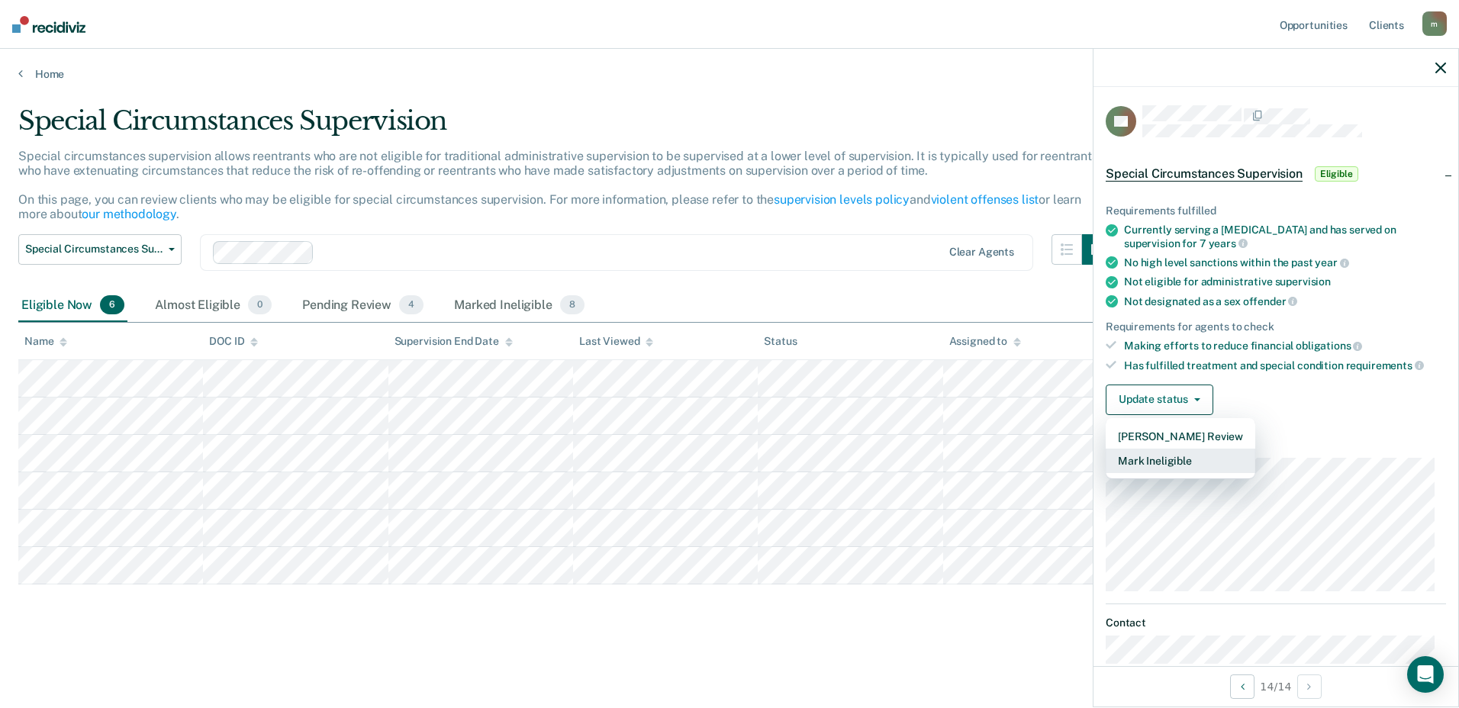
click at [1169, 459] on button "Mark Ineligible" at bounding box center [1181, 461] width 150 height 24
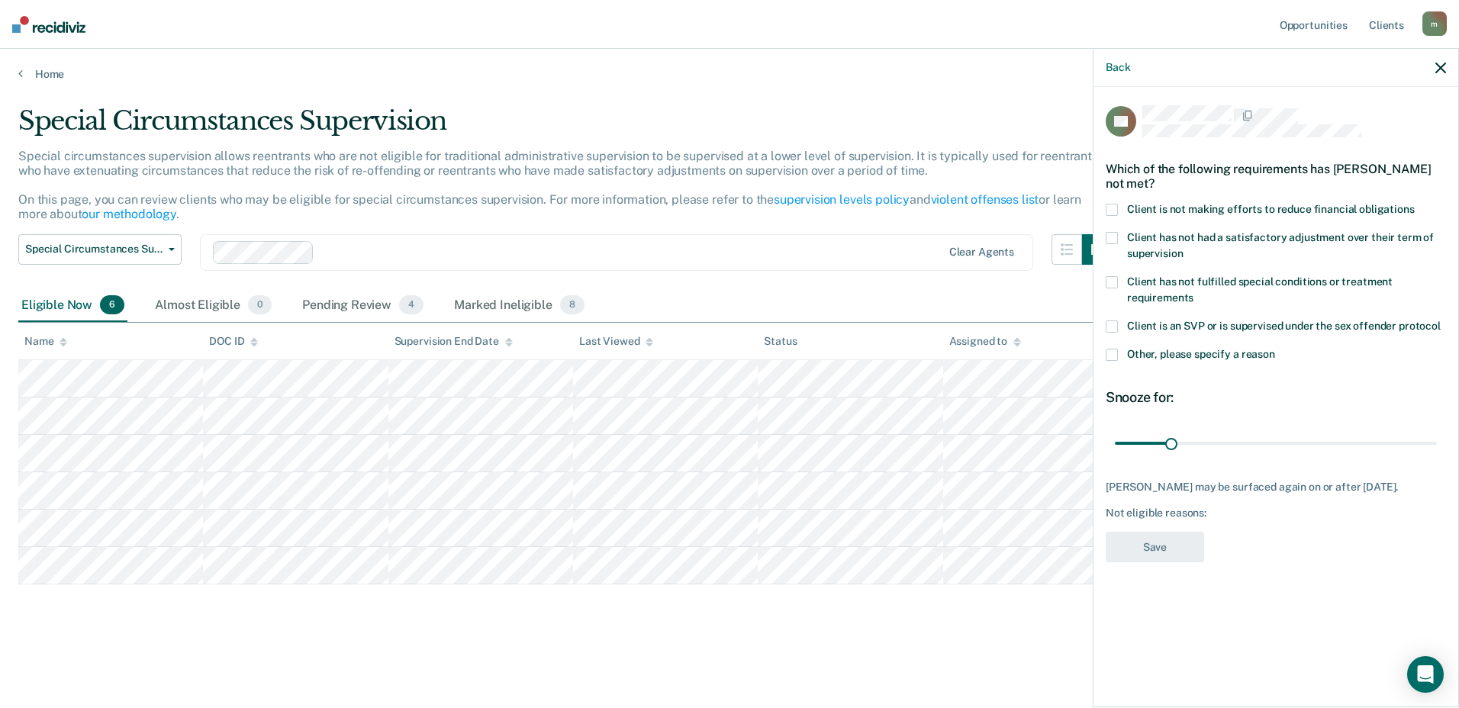
click at [1107, 208] on span at bounding box center [1112, 210] width 12 height 12
click at [1137, 559] on button "Save" at bounding box center [1155, 547] width 98 height 31
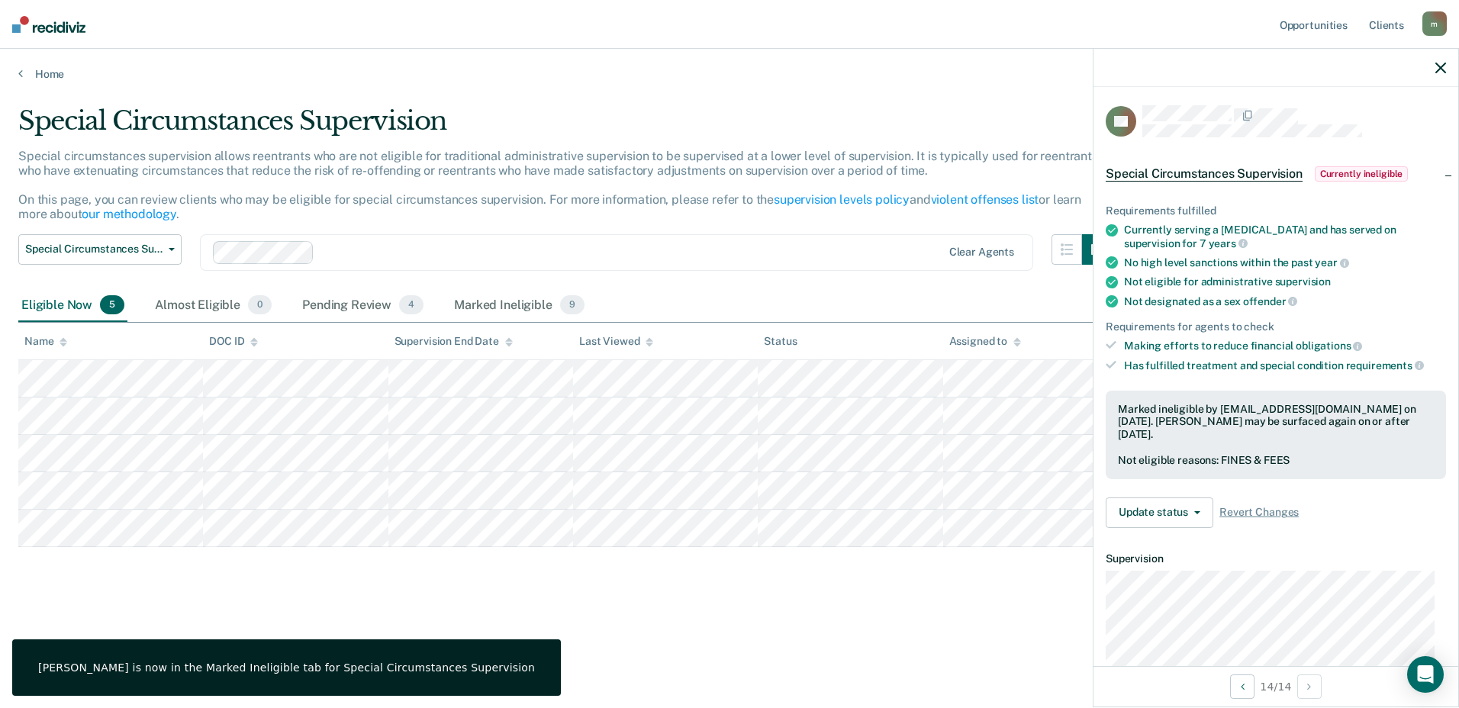
click at [914, 611] on div "Special Circumstances Supervision Special circumstances supervision allows reen…" at bounding box center [729, 373] width 1423 height 537
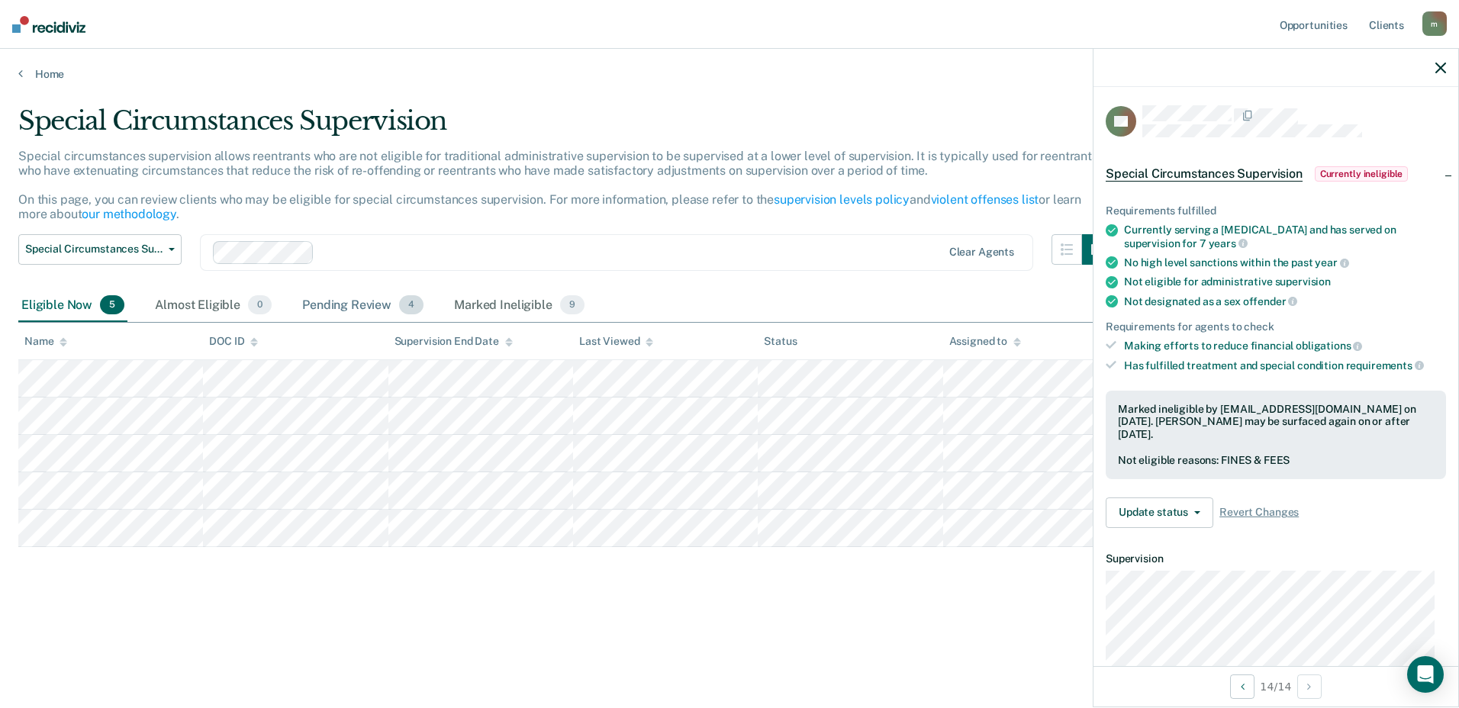
click at [369, 312] on div "Pending Review 4" at bounding box center [362, 306] width 127 height 34
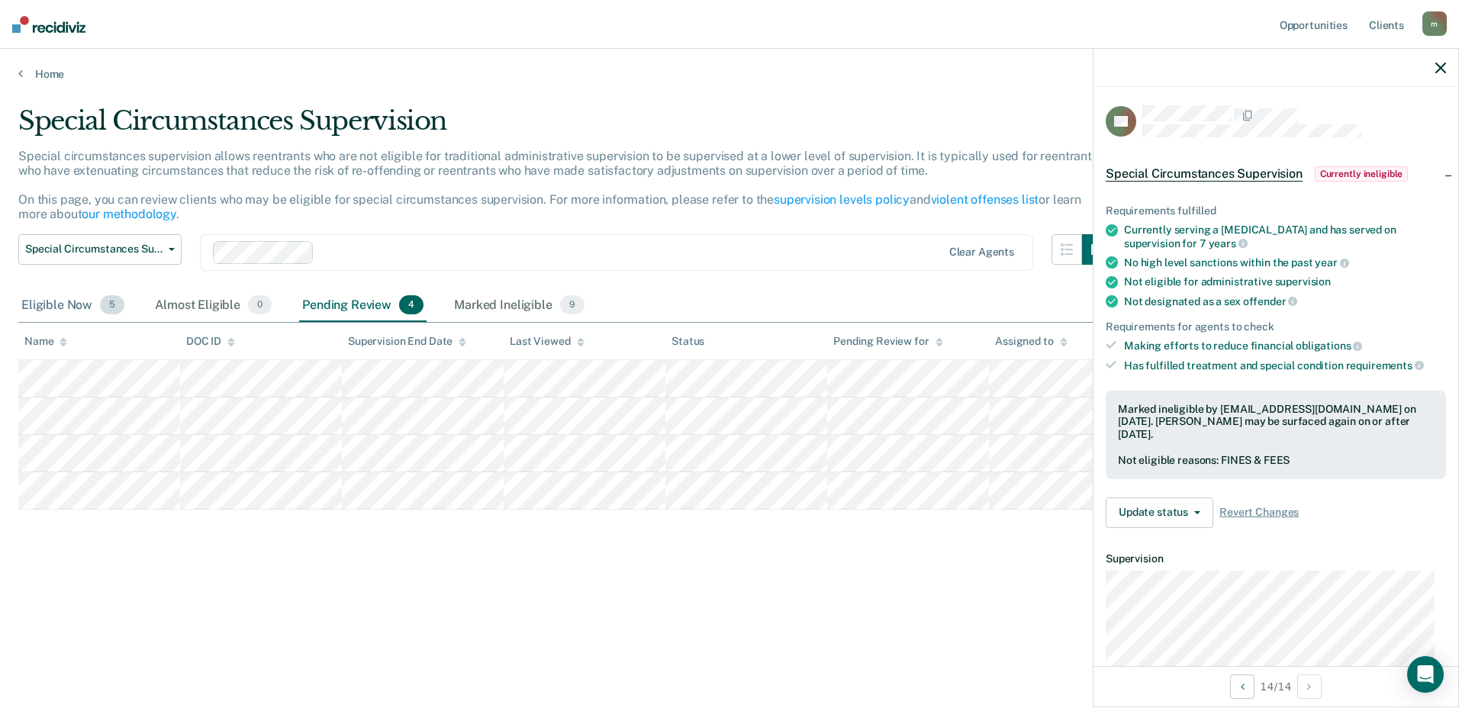
click at [51, 308] on div "Eligible Now 5" at bounding box center [72, 306] width 109 height 34
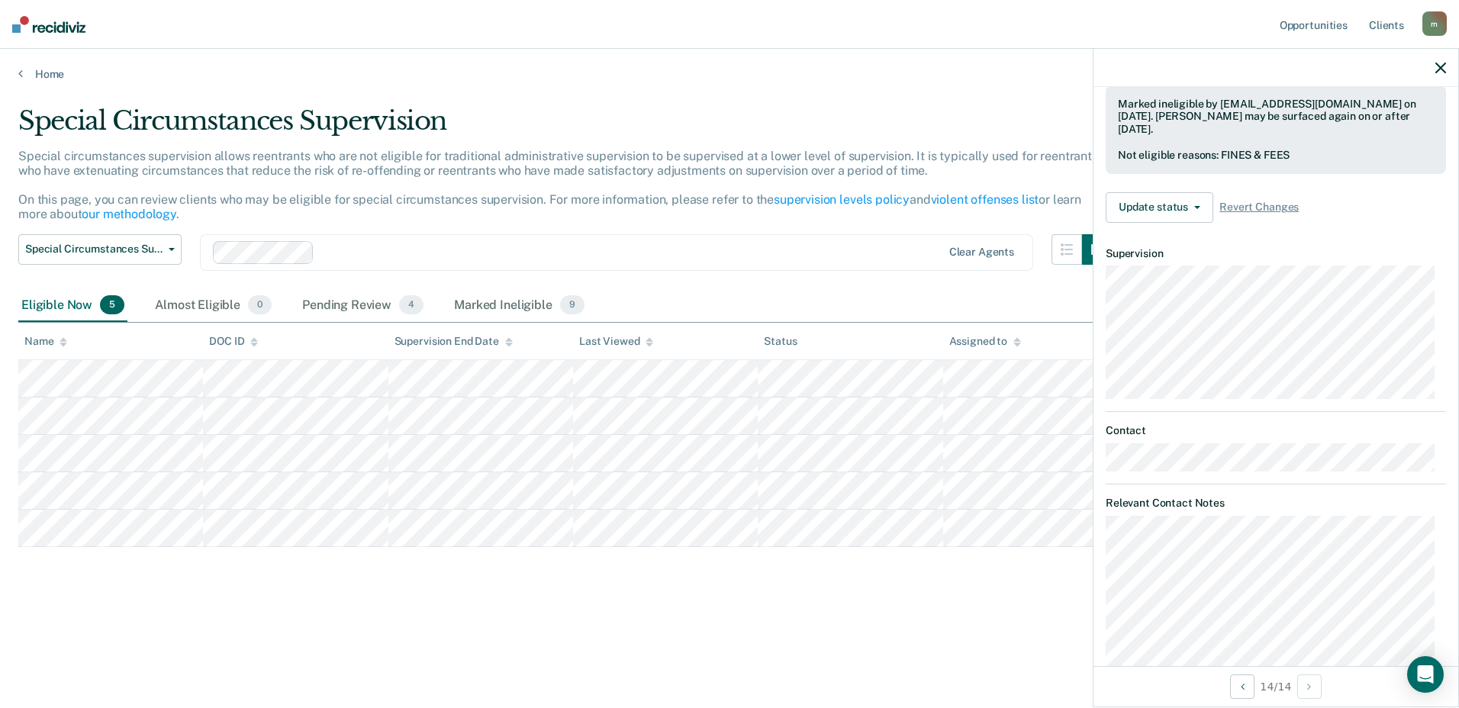
scroll to position [415, 0]
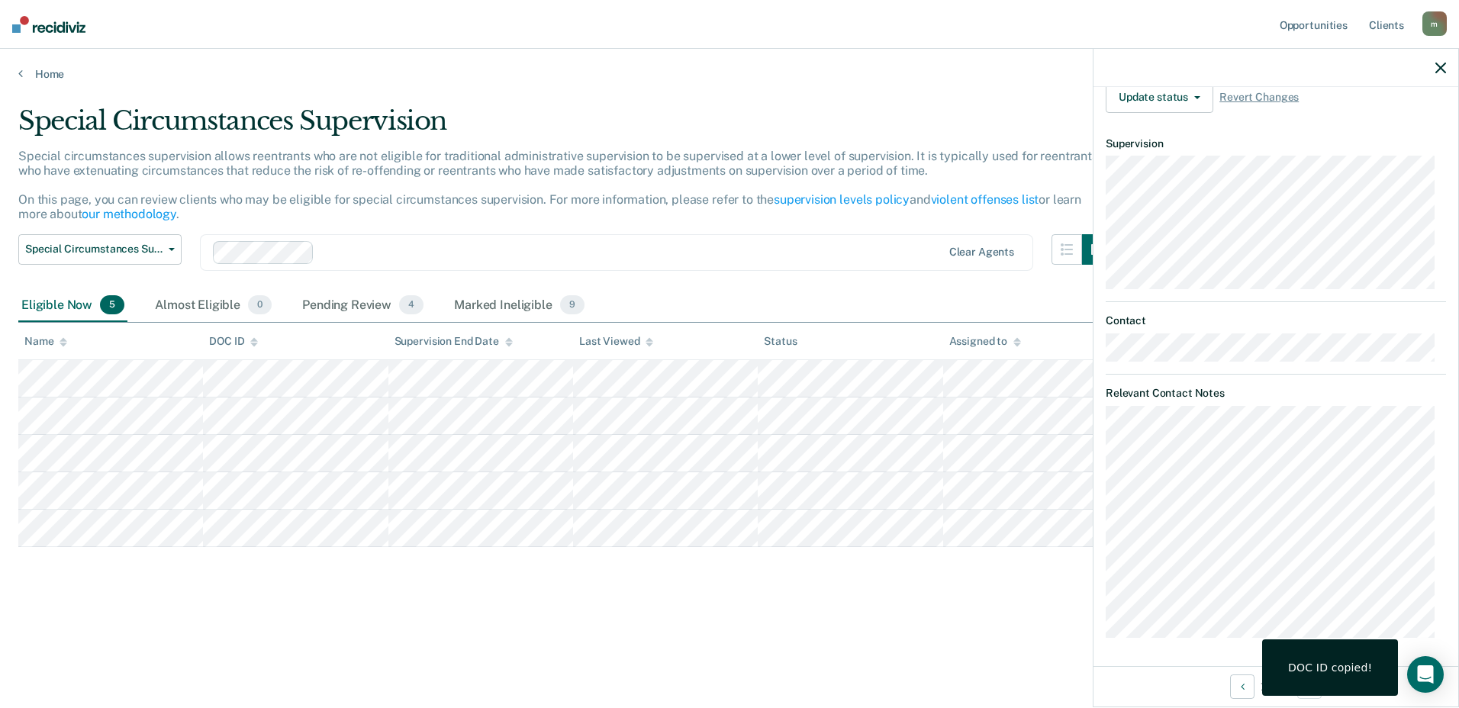
click at [537, 619] on div "Special Circumstances Supervision Special circumstances supervision allows reen…" at bounding box center [729, 373] width 1423 height 537
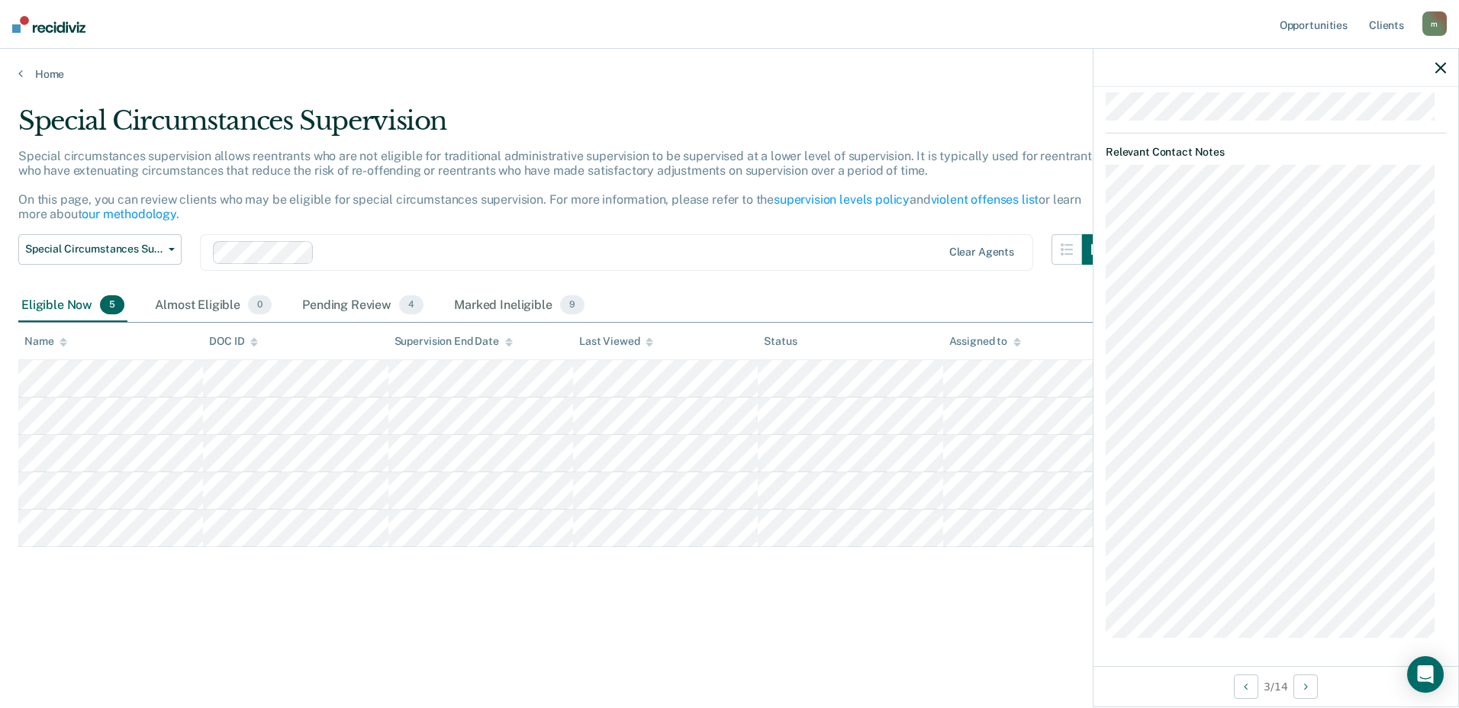
scroll to position [85, 0]
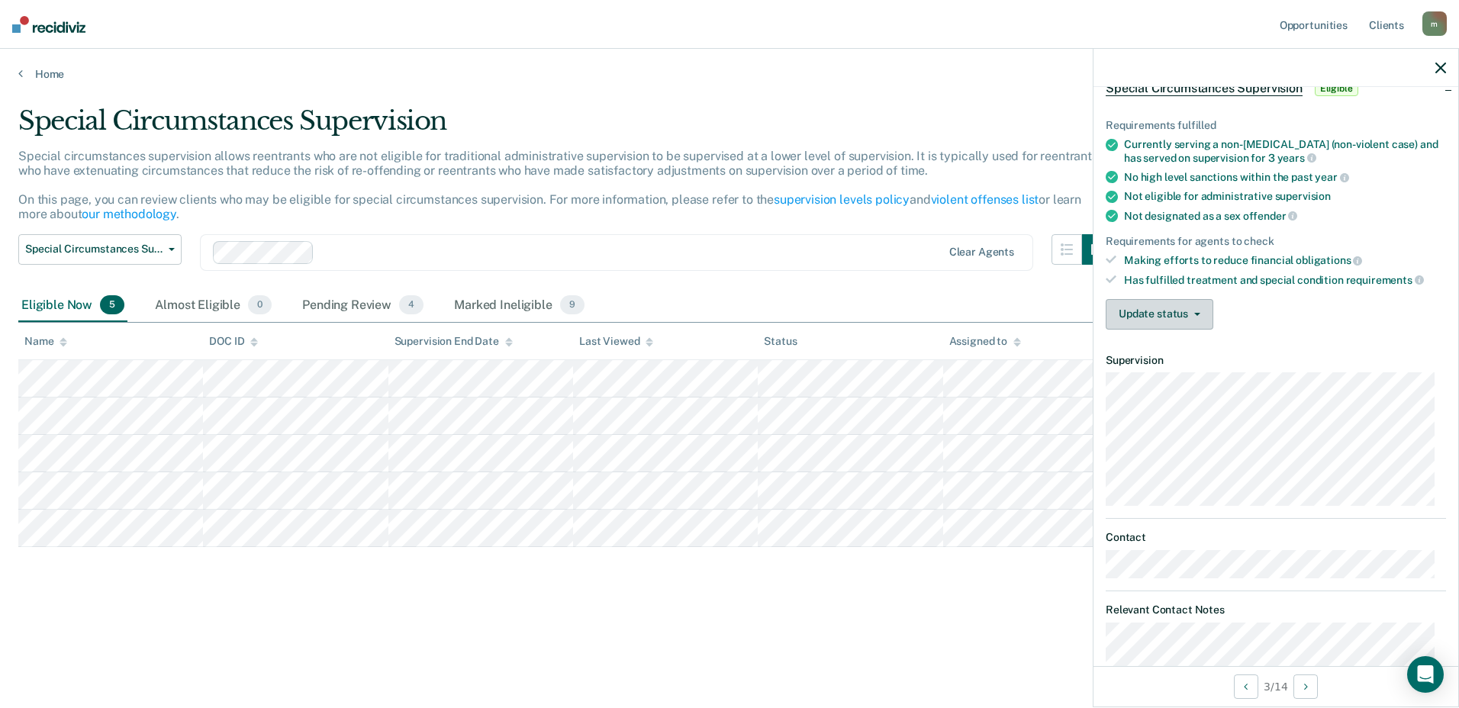
click at [1178, 319] on button "Update status" at bounding box center [1160, 314] width 108 height 31
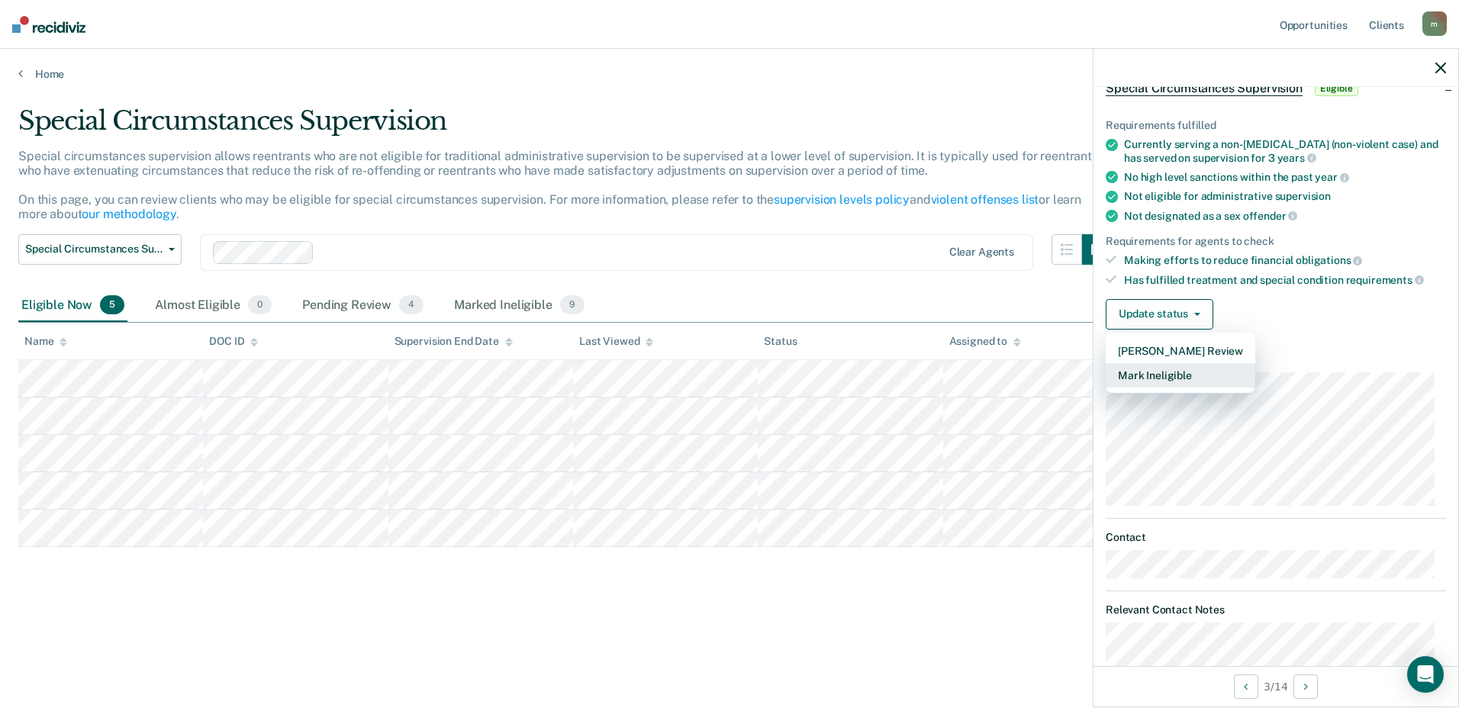
click at [1189, 376] on button "Mark Ineligible" at bounding box center [1181, 375] width 150 height 24
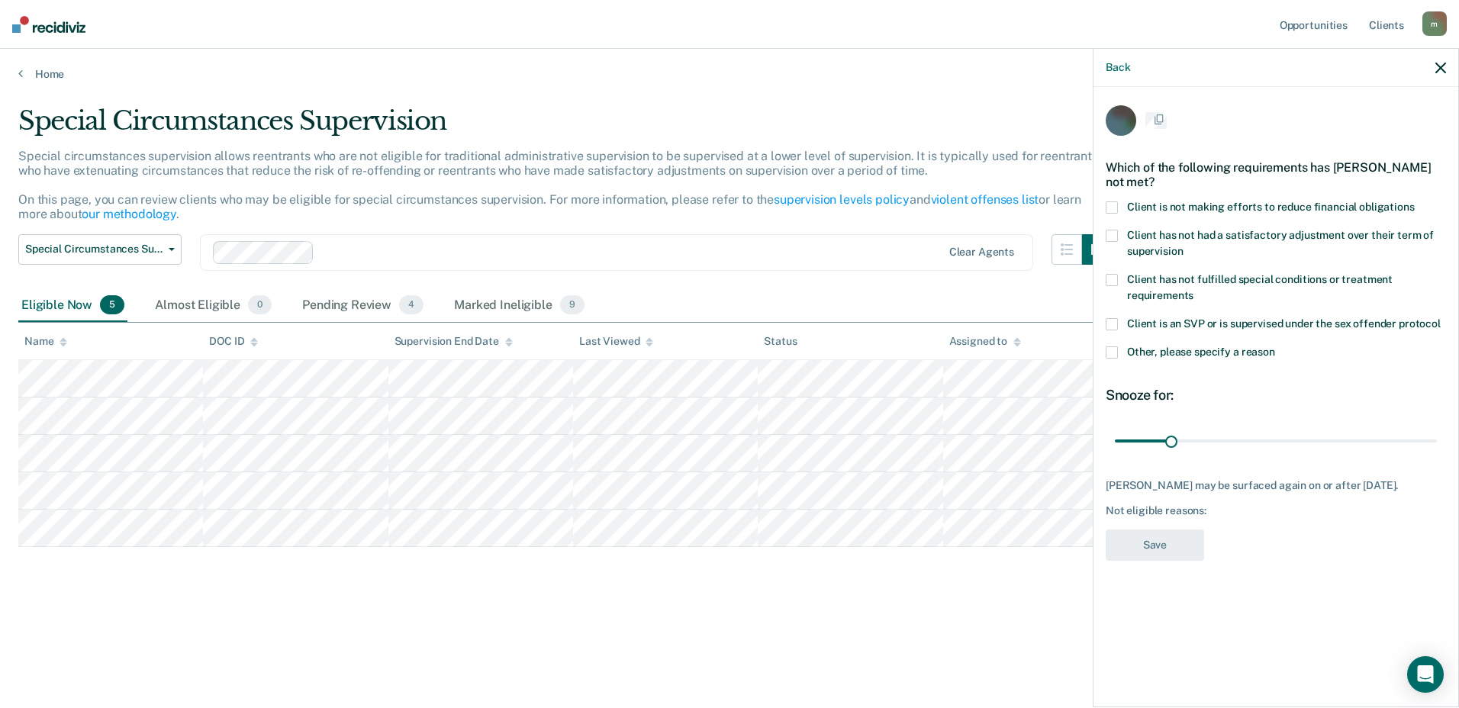
scroll to position [0, 0]
drag, startPoint x: 1114, startPoint y: 278, endPoint x: 1127, endPoint y: 295, distance: 21.2
click at [1114, 278] on span at bounding box center [1112, 282] width 12 height 12
click at [1141, 541] on button "Save" at bounding box center [1155, 547] width 98 height 31
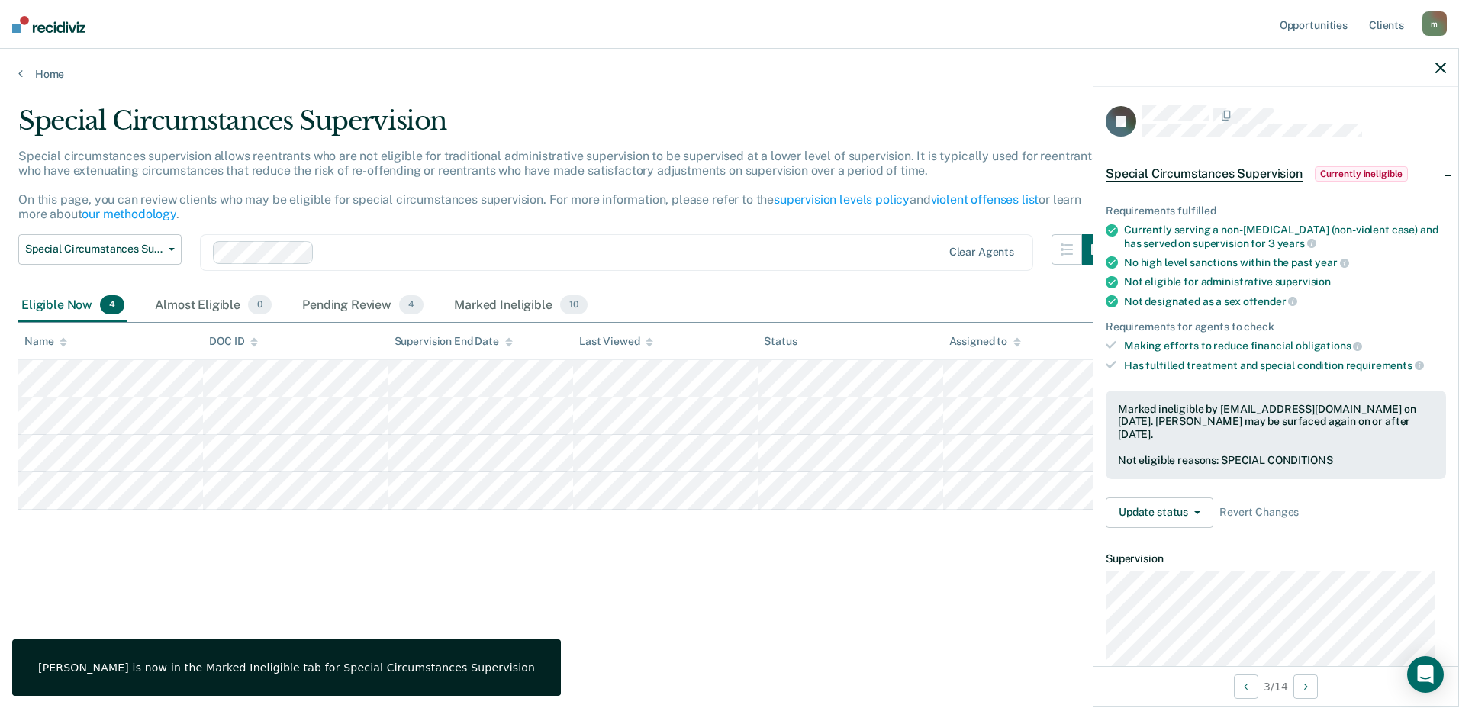
click at [655, 650] on main "Special Circumstances Supervision Special circumstances supervision allows reen…" at bounding box center [729, 392] width 1459 height 623
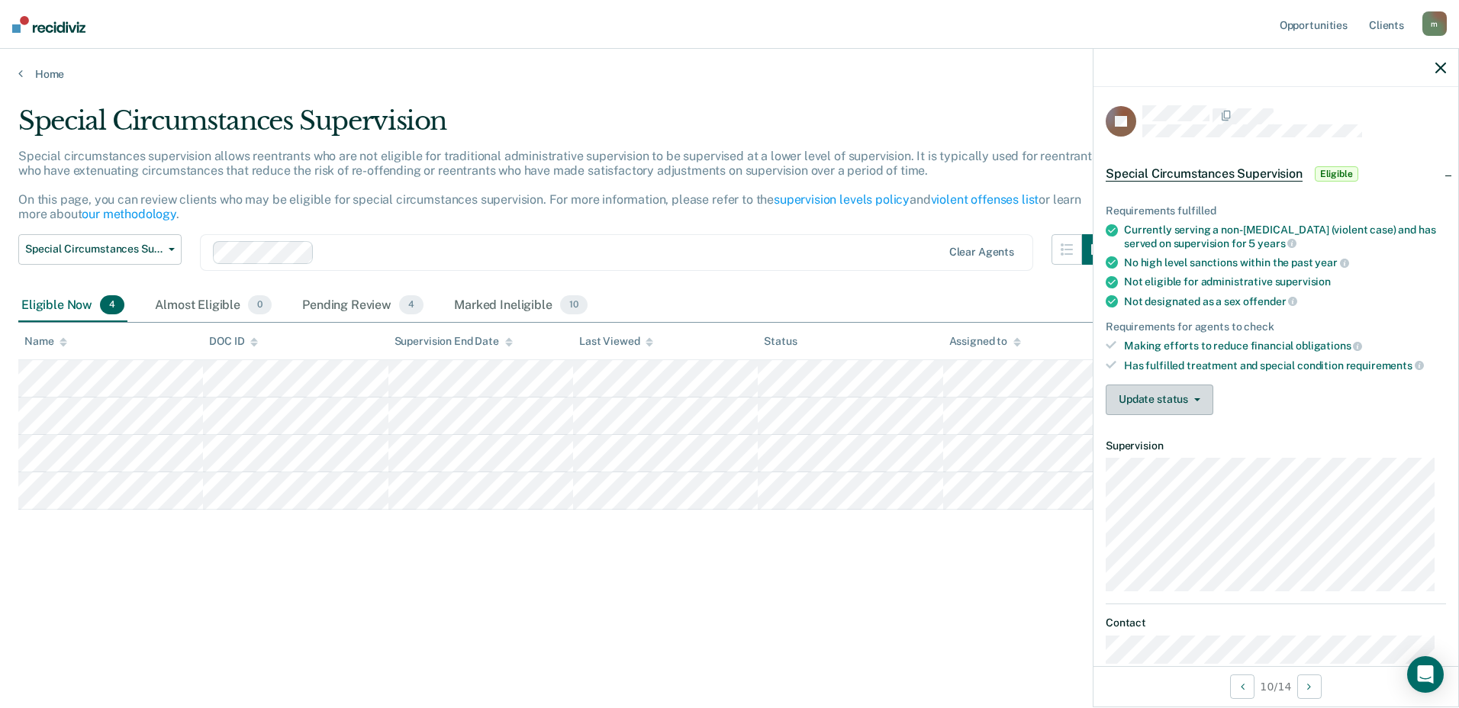
click at [1117, 397] on button "Update status" at bounding box center [1160, 400] width 108 height 31
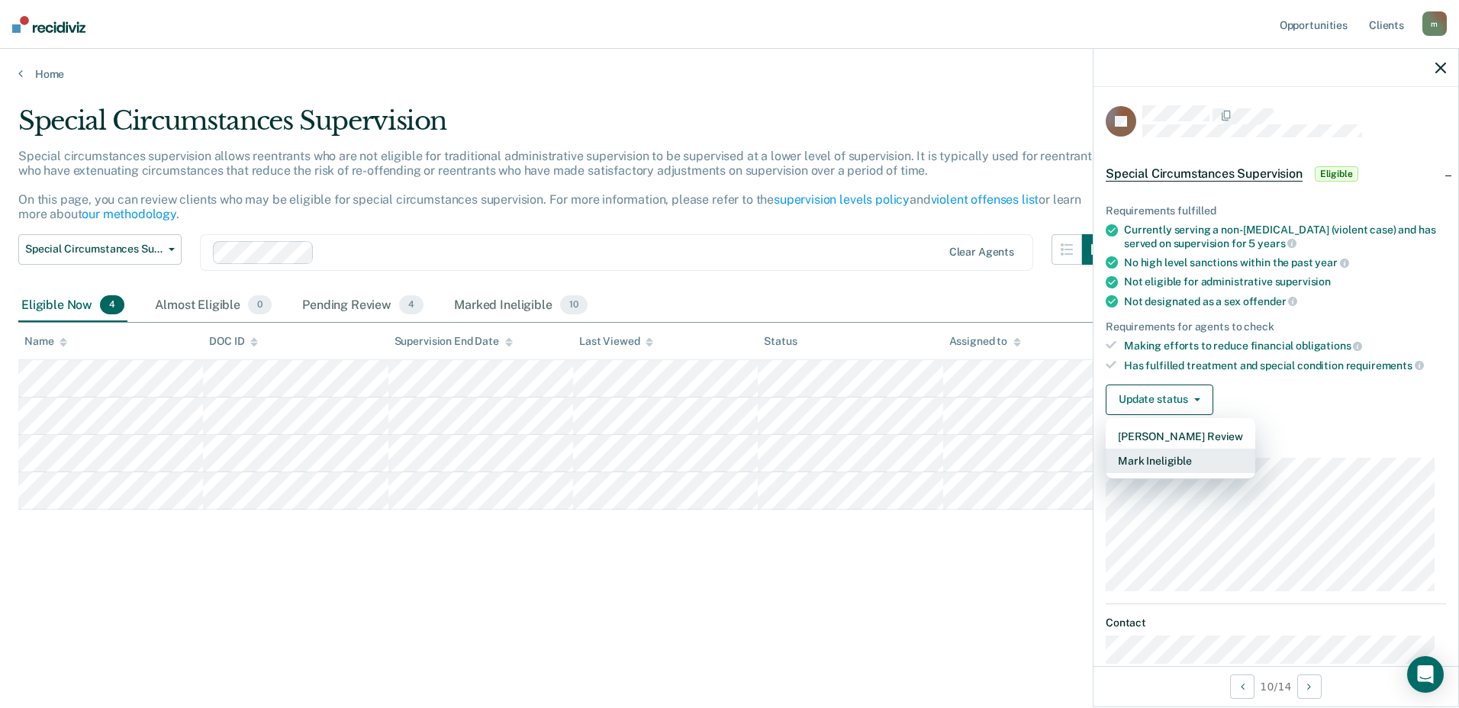
click at [1133, 466] on button "Mark Ineligible" at bounding box center [1181, 461] width 150 height 24
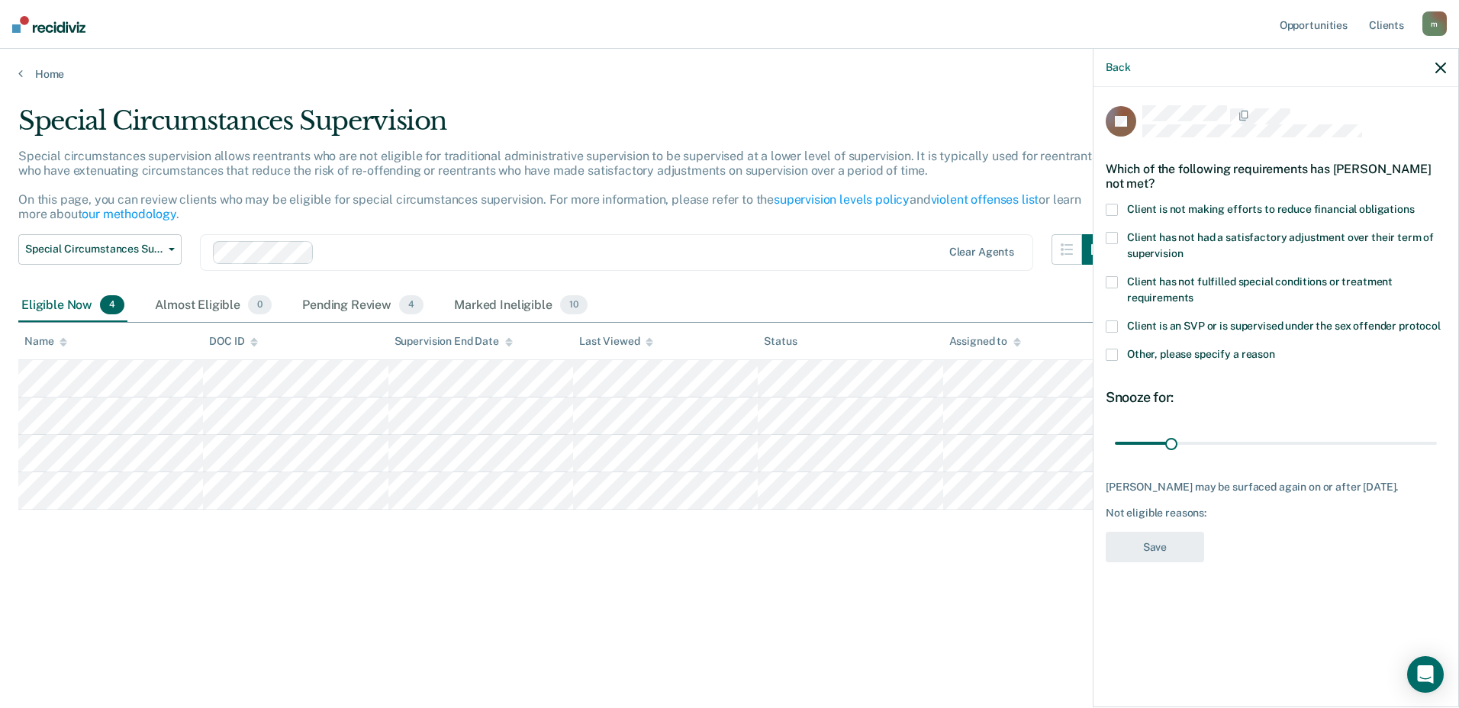
click at [1113, 210] on span at bounding box center [1112, 210] width 12 height 12
click at [1165, 532] on button "Save" at bounding box center [1155, 547] width 98 height 31
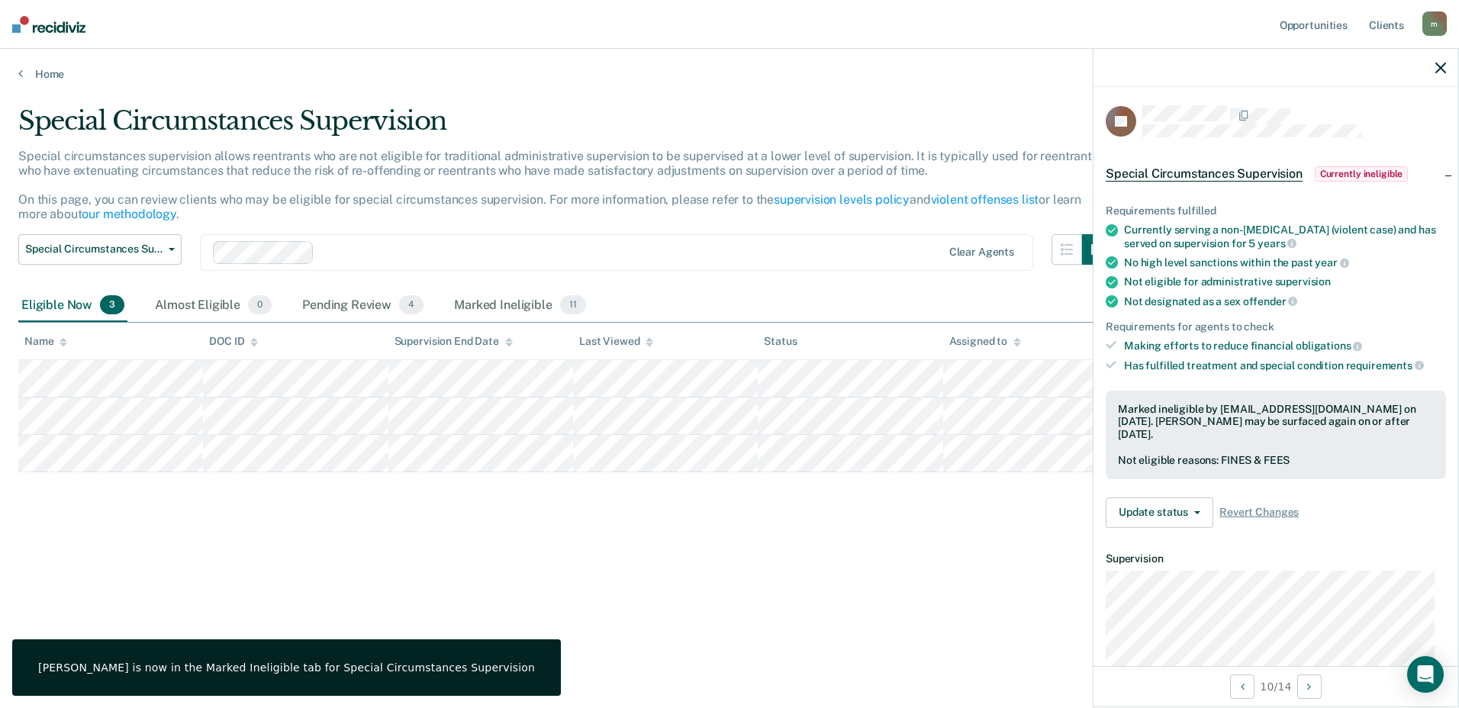
click at [570, 556] on div "Special Circumstances Supervision Special circumstances supervision allows reen…" at bounding box center [729, 349] width 1423 height 488
